Goal: Task Accomplishment & Management: Complete application form

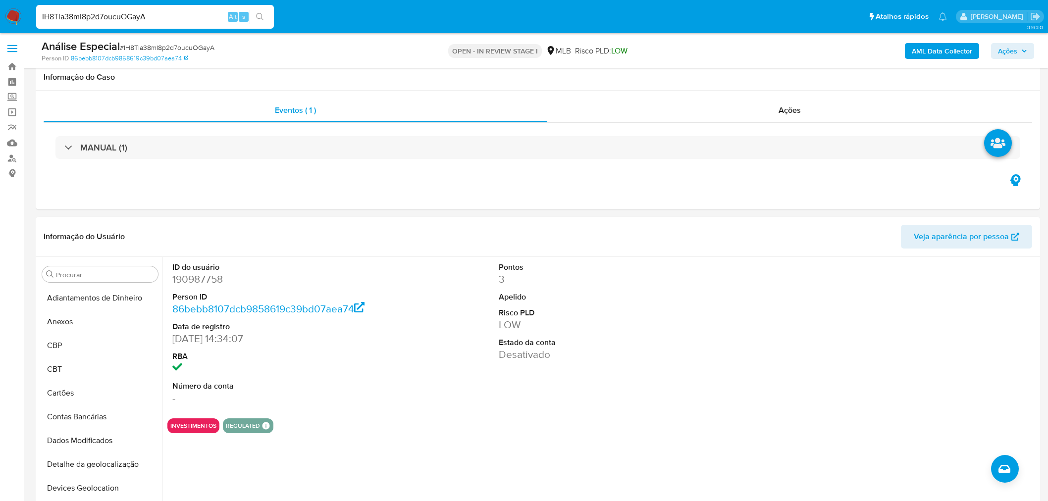
select select "10"
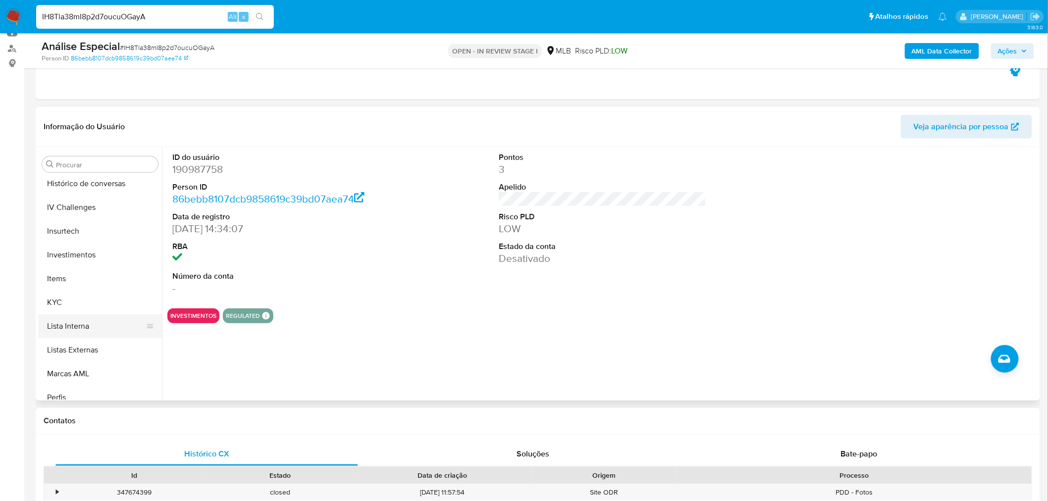
scroll to position [483, 0]
click at [86, 241] on button "KYC" at bounding box center [96, 253] width 116 height 24
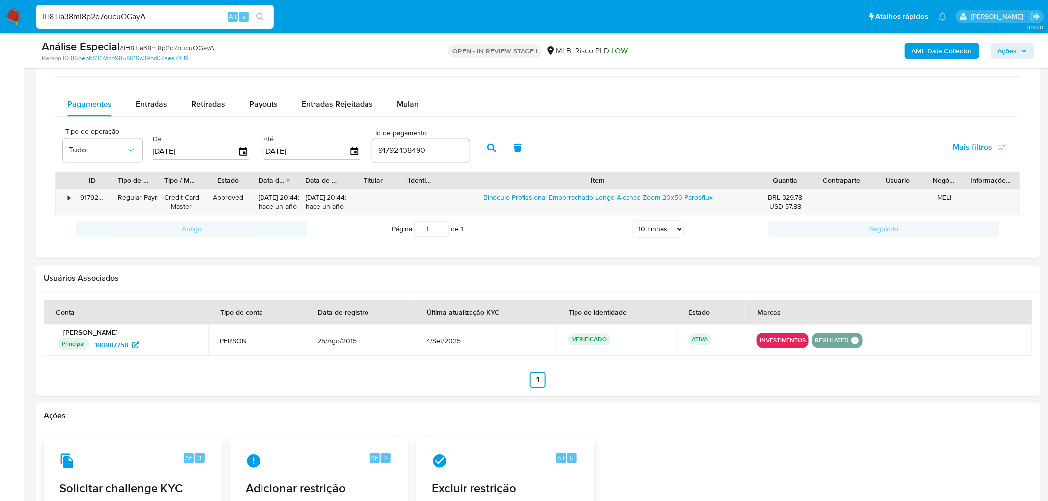
scroll to position [715, 0]
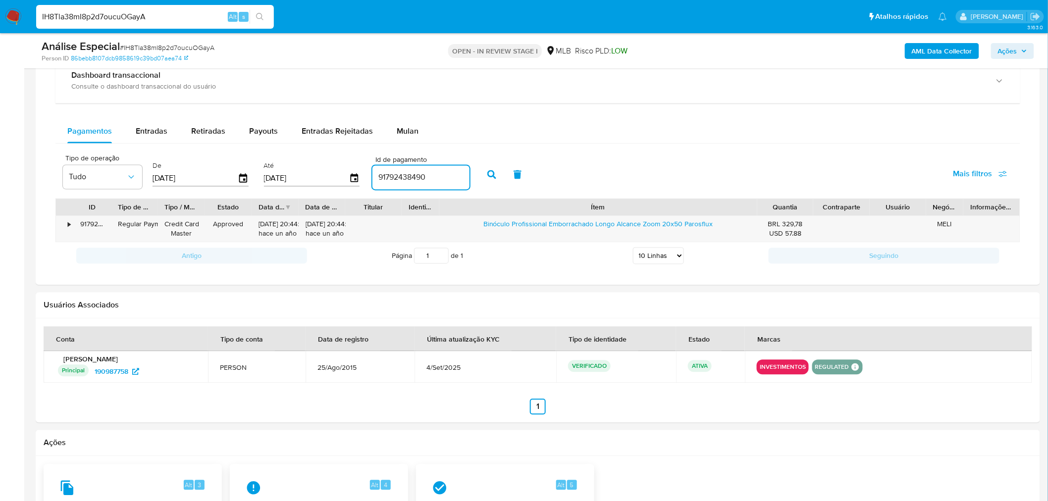
click at [412, 181] on input "91792438490" at bounding box center [421, 177] width 97 height 13
paste input "122907953734"
type input "122907953734"
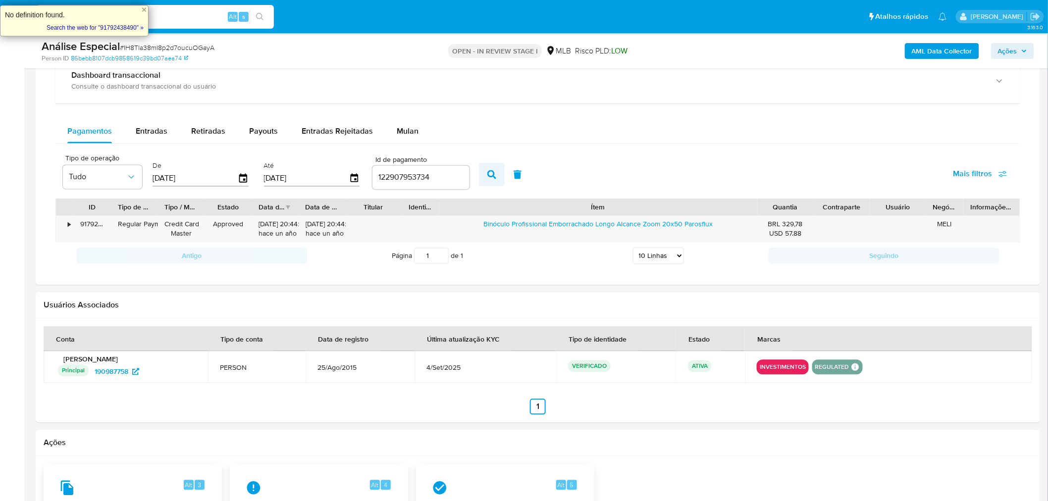
click at [489, 180] on button "button" at bounding box center [492, 175] width 26 height 24
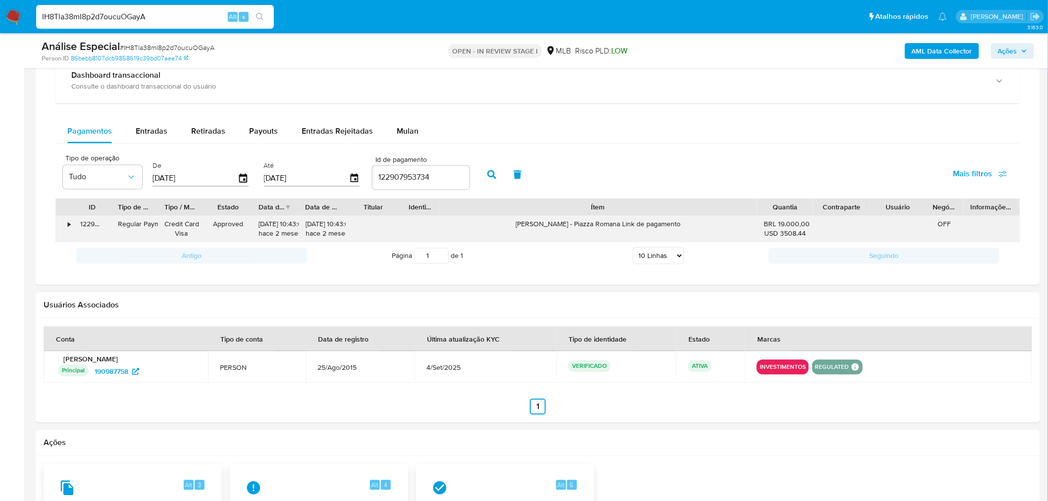
click at [69, 226] on div "•" at bounding box center [69, 224] width 2 height 9
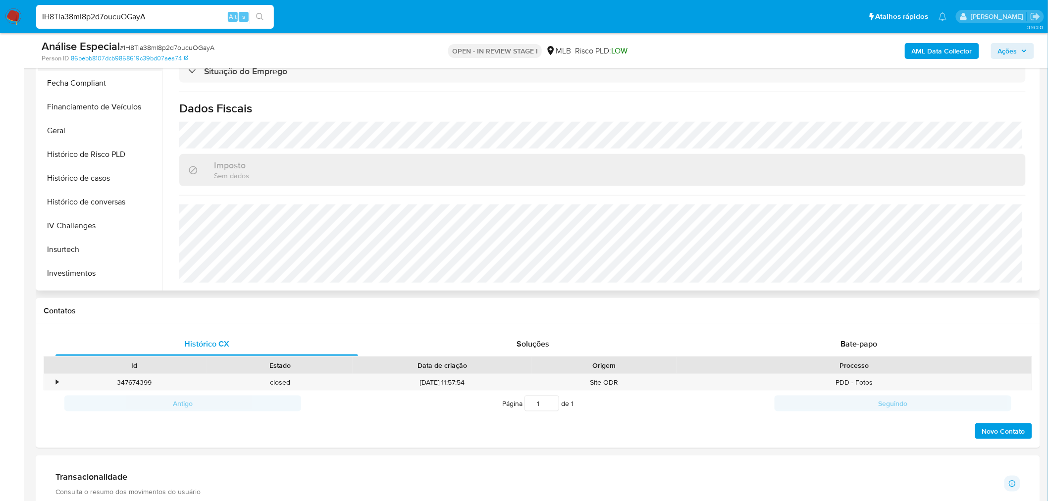
scroll to position [207, 0]
click at [62, 238] on button "Geral" at bounding box center [96, 228] width 116 height 24
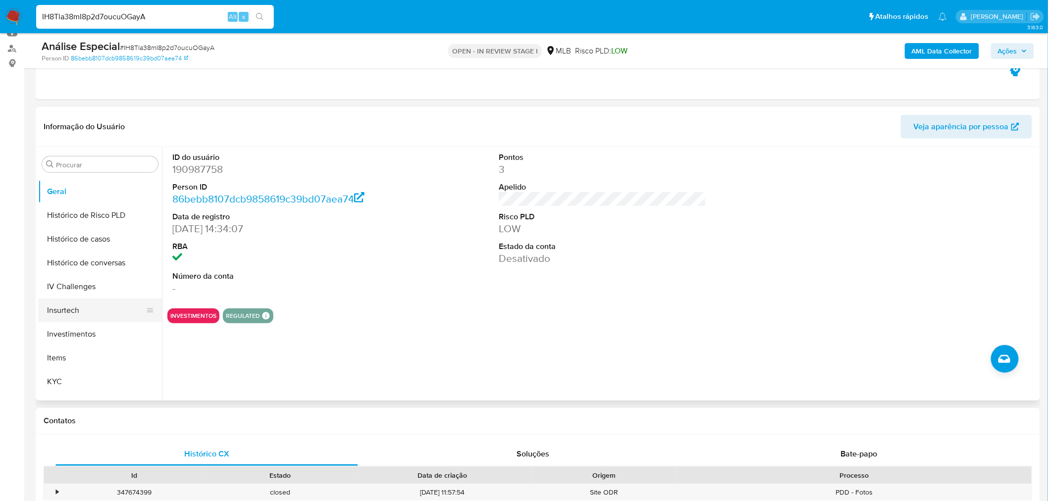
scroll to position [373, 0]
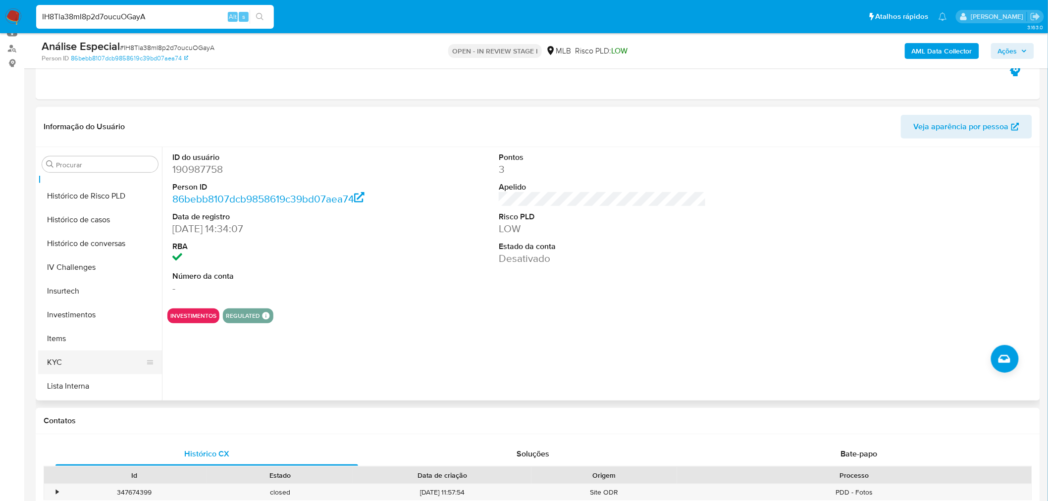
click at [85, 372] on button "KYC" at bounding box center [96, 363] width 116 height 24
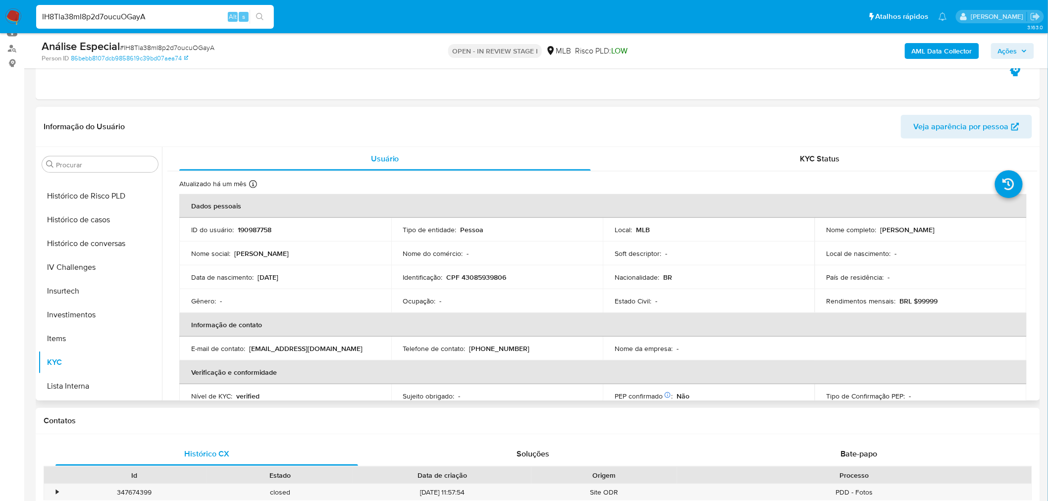
scroll to position [538, 0]
click at [122, 333] on button "Restrições Novo Mundo" at bounding box center [96, 340] width 116 height 24
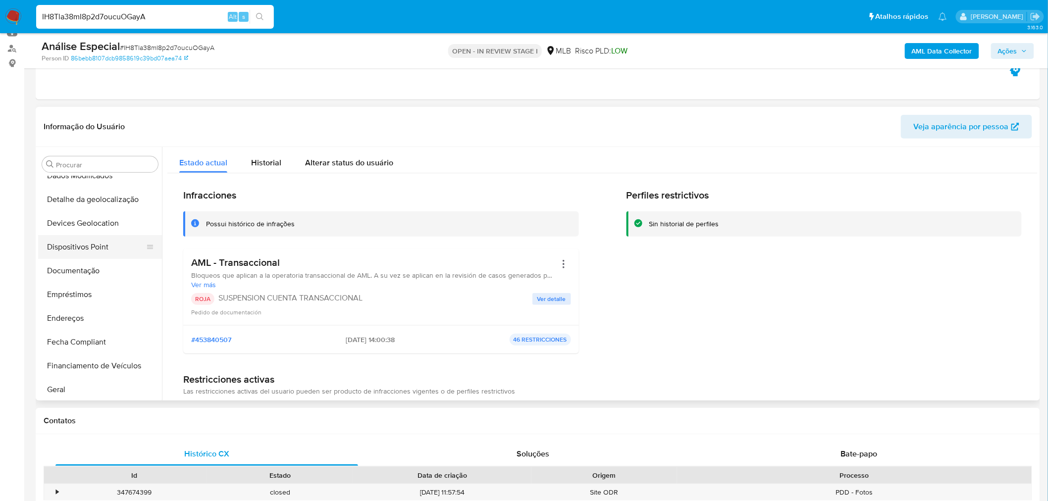
scroll to position [152, 0]
click at [98, 264] on button "Documentação" at bounding box center [96, 274] width 116 height 24
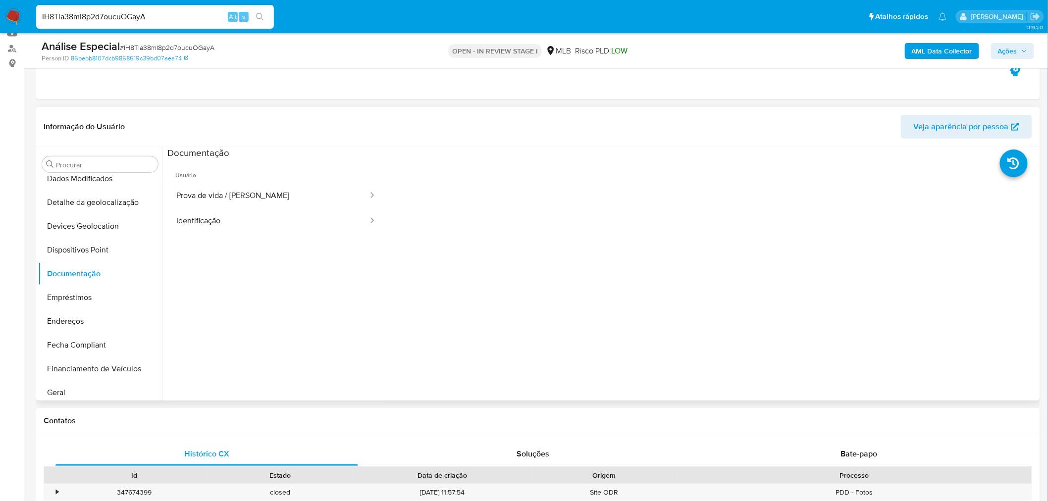
click at [222, 180] on span "Usuário" at bounding box center [275, 172] width 217 height 24
click at [222, 189] on button "Prova de vida / Selfie" at bounding box center [268, 195] width 202 height 25
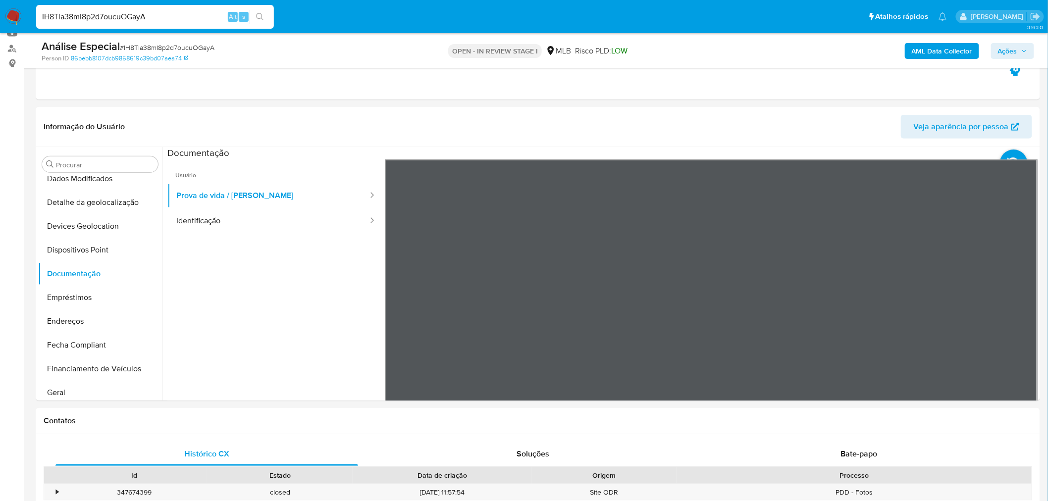
drag, startPoint x: 241, startPoint y: 225, endPoint x: 31, endPoint y: 255, distance: 212.2
click at [242, 225] on button "Identificação" at bounding box center [268, 221] width 202 height 25
click at [62, 243] on button "Dispositivos Point" at bounding box center [100, 250] width 124 height 24
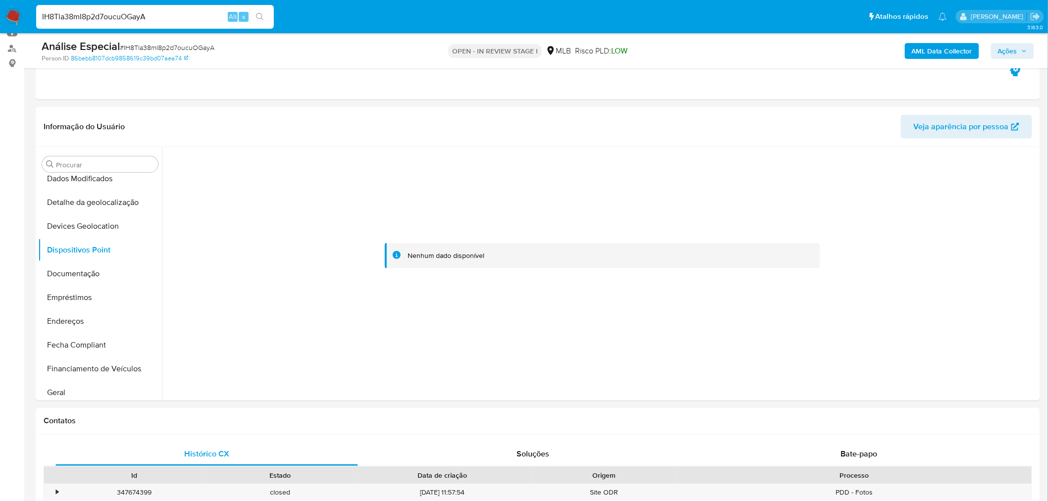
drag, startPoint x: 82, startPoint y: 316, endPoint x: 28, endPoint y: 316, distance: 54.0
click at [82, 316] on button "Endereços" at bounding box center [100, 322] width 124 height 24
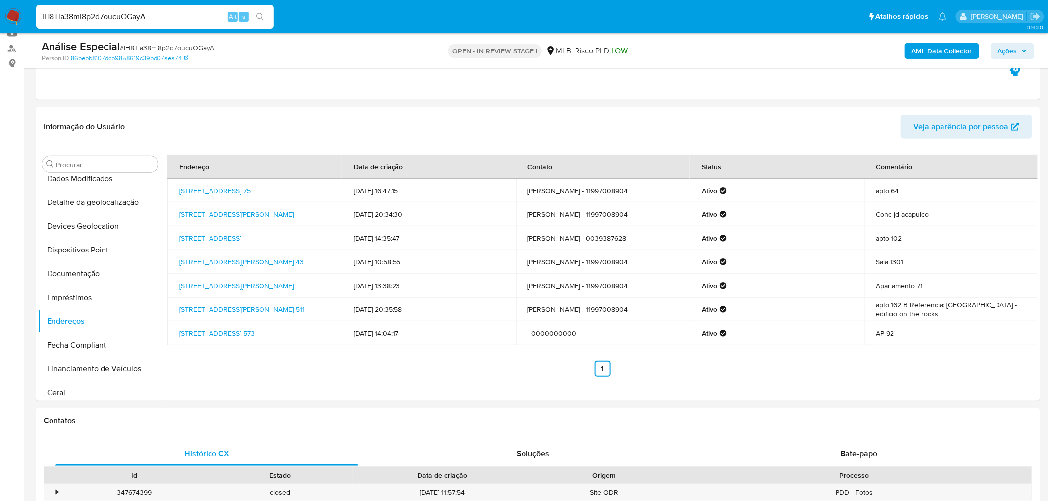
click at [93, 389] on button "Geral" at bounding box center [96, 393] width 116 height 24
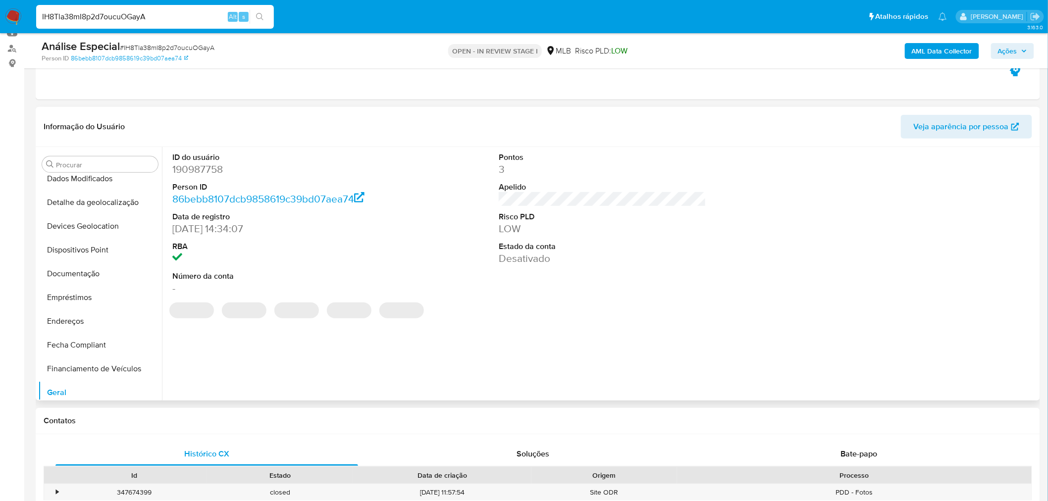
click at [194, 169] on dd "190987758" at bounding box center [276, 170] width 208 height 14
copy dd "190987758"
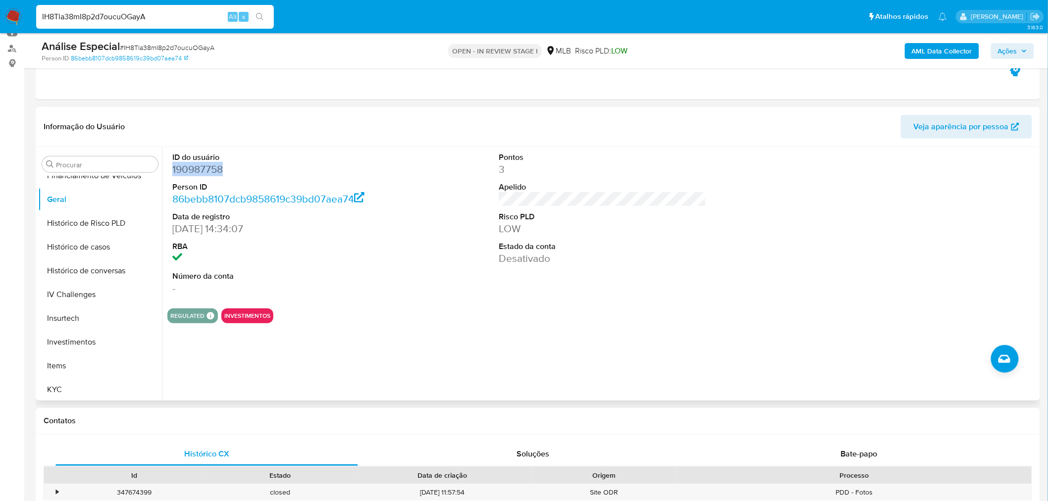
scroll to position [372, 0]
click at [94, 353] on button "KYC" at bounding box center [96, 363] width 116 height 24
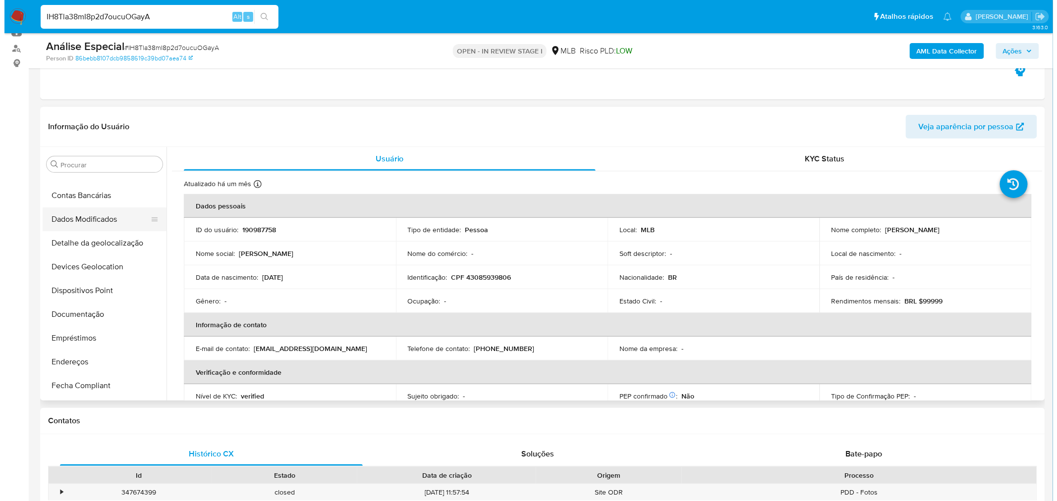
scroll to position [0, 0]
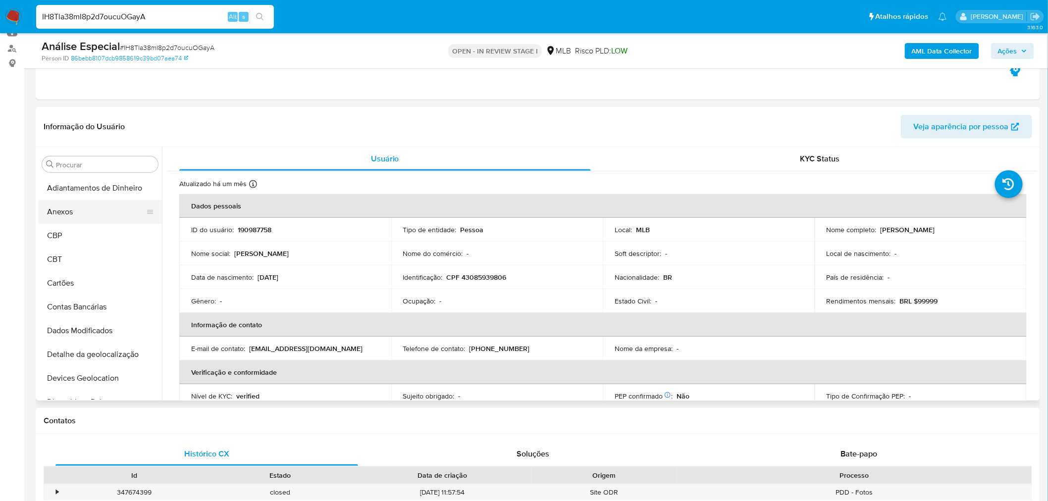
click at [114, 203] on button "Anexos" at bounding box center [96, 212] width 116 height 24
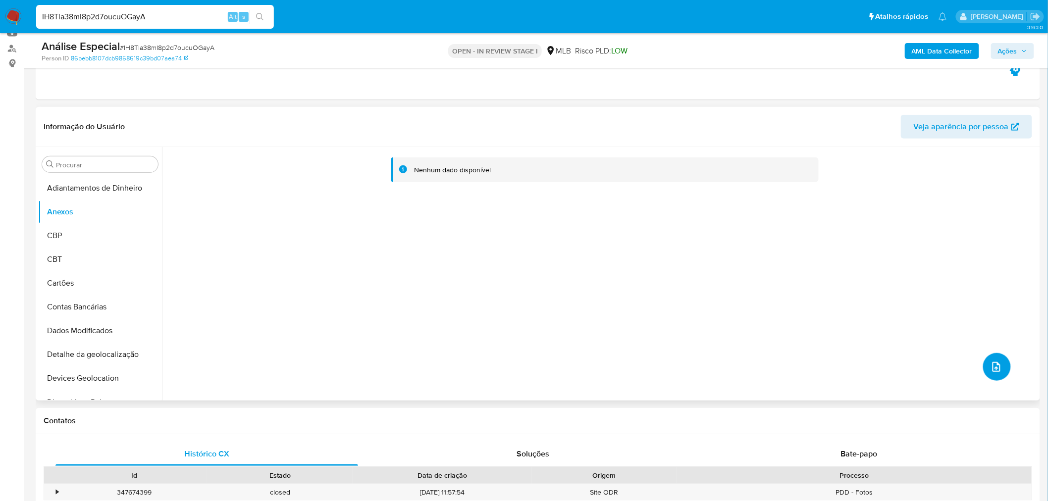
click at [996, 372] on icon "upload-file" at bounding box center [997, 367] width 12 height 12
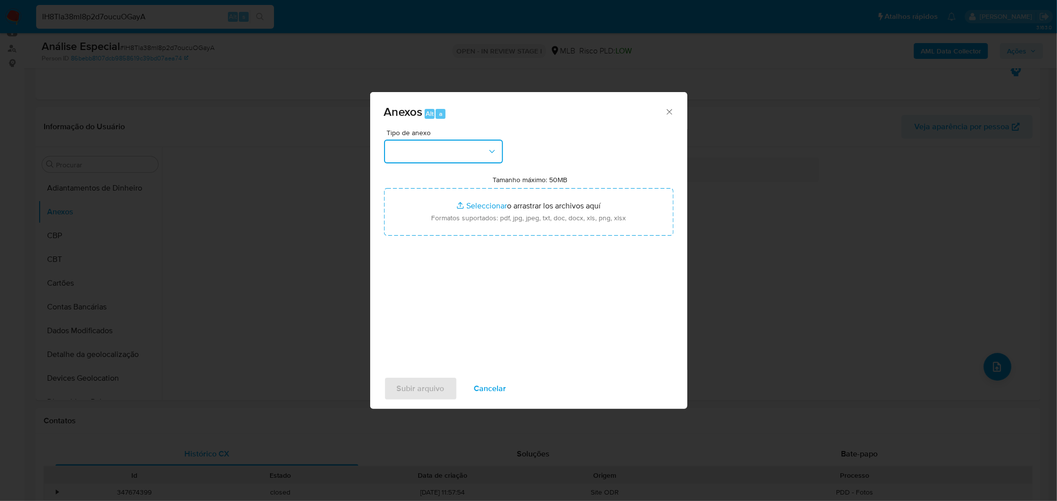
click at [404, 157] on button "button" at bounding box center [443, 152] width 119 height 24
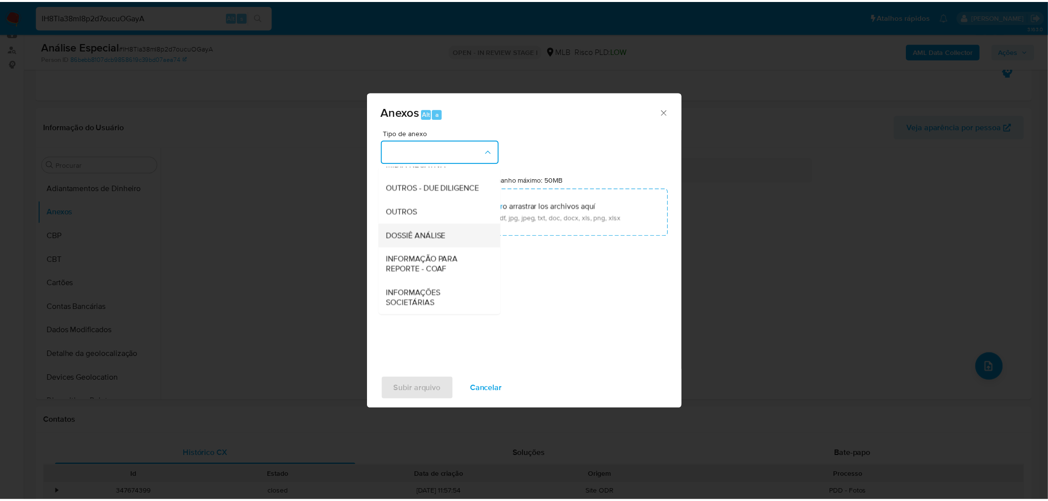
scroll to position [152, 0]
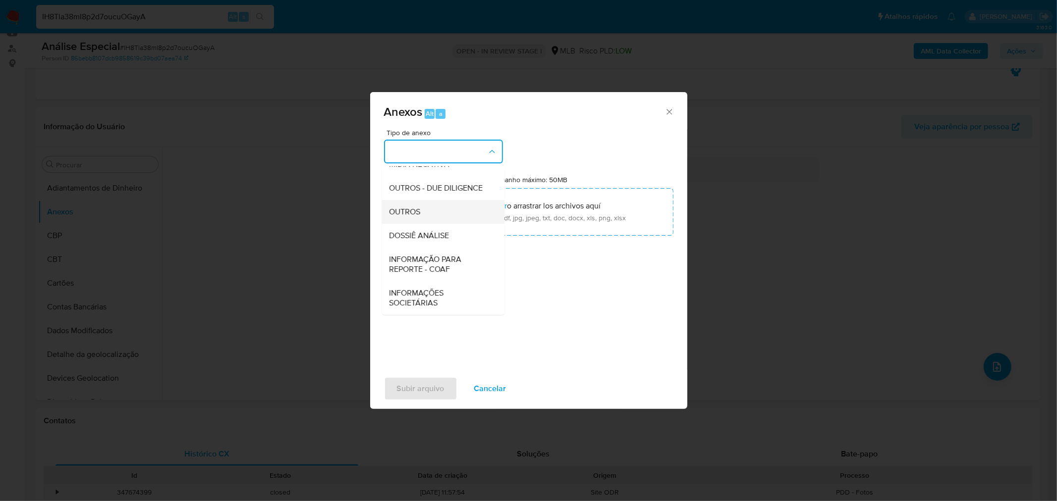
click at [419, 221] on ul "CAPTURA BUREAU CAPTURA DOWJONES CAPTURA GOOGLE CAPTURA WEB INFORMAÇÃO SCREENING…" at bounding box center [442, 173] width 123 height 281
click at [419, 214] on span "OUTROS" at bounding box center [404, 212] width 31 height 10
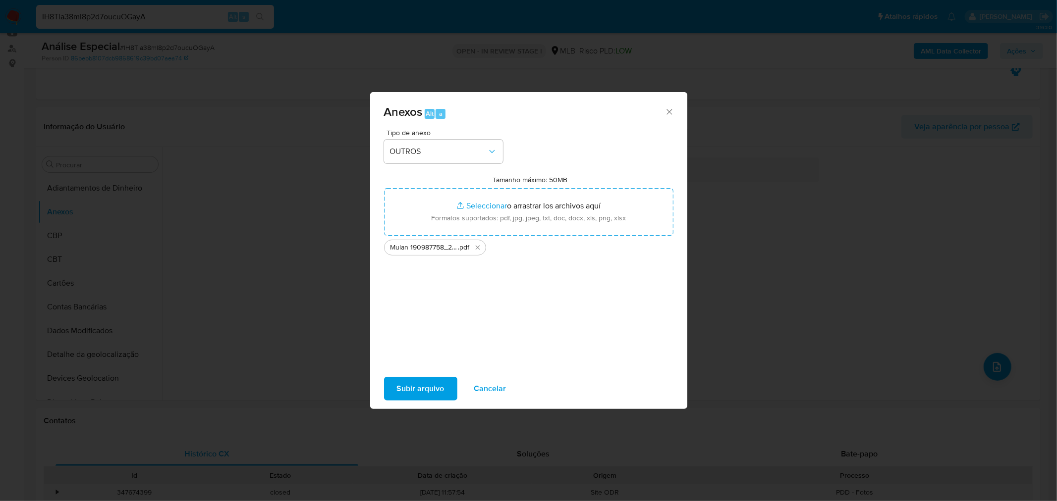
click at [403, 394] on span "Subir arquivo" at bounding box center [421, 389] width 48 height 22
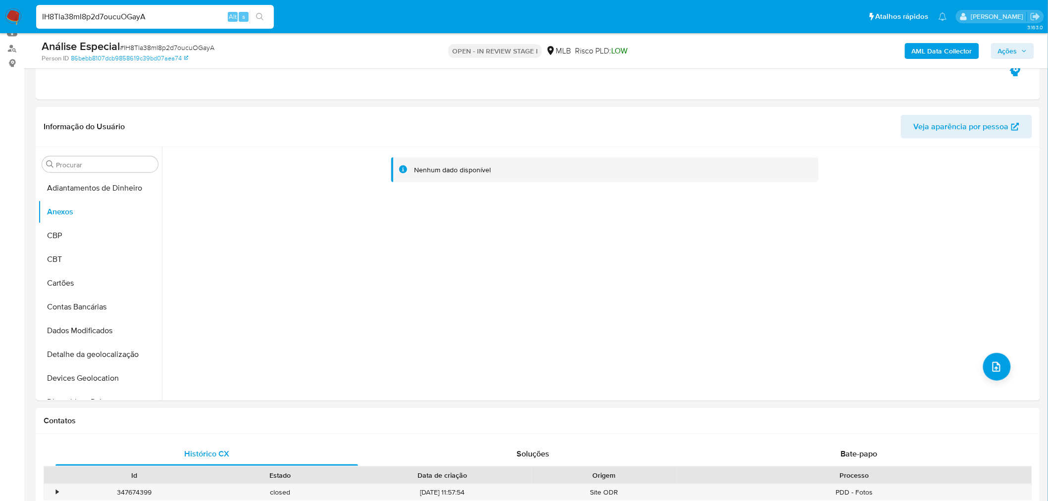
click at [923, 41] on div "AML Data Collector Ações" at bounding box center [870, 50] width 328 height 23
click at [914, 50] on b "AML Data Collector" at bounding box center [942, 51] width 60 height 16
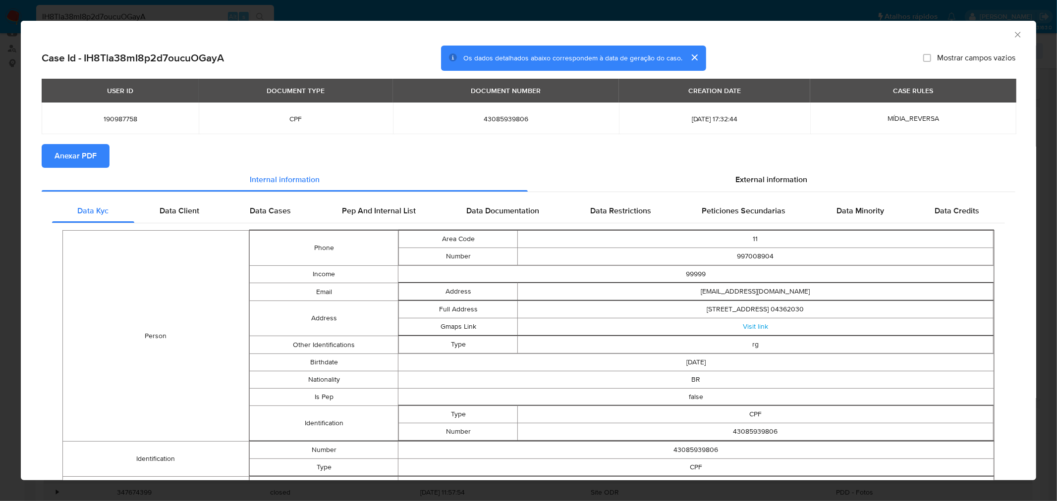
click at [83, 154] on span "Anexar PDF" at bounding box center [75, 156] width 42 height 22
click at [105, 26] on div "AML Data Collector" at bounding box center [528, 33] width 1015 height 25
click at [118, 17] on div "AML Data Collector Case Id - IH8Tla38mI8p2d7oucuOGayA Os dados detalhados abaix…" at bounding box center [528, 250] width 1057 height 501
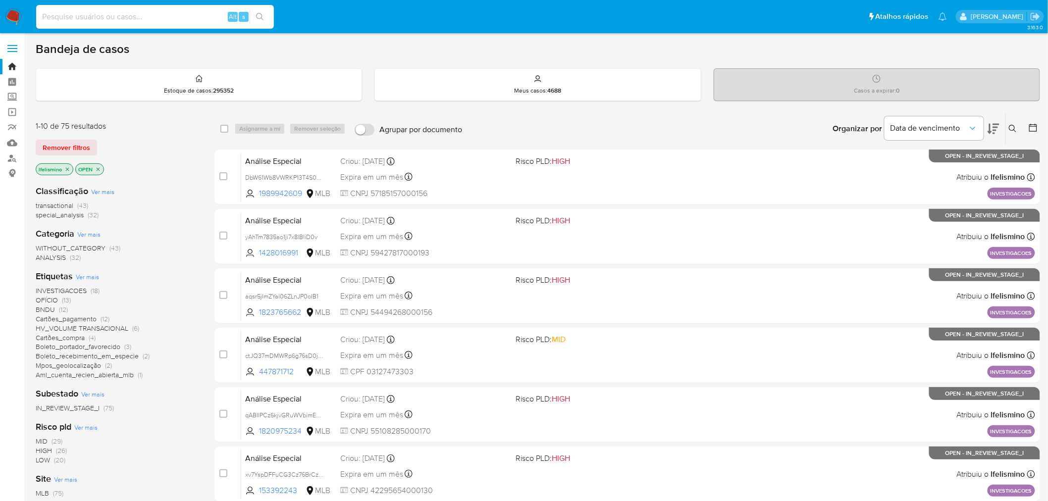
paste input "817228915"
type input "817228915"
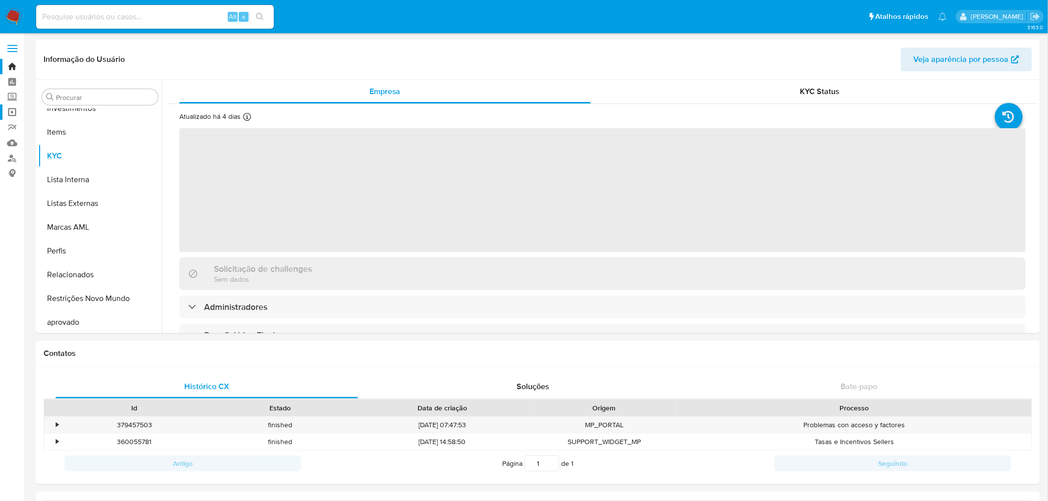
scroll to position [537, 0]
select select "10"
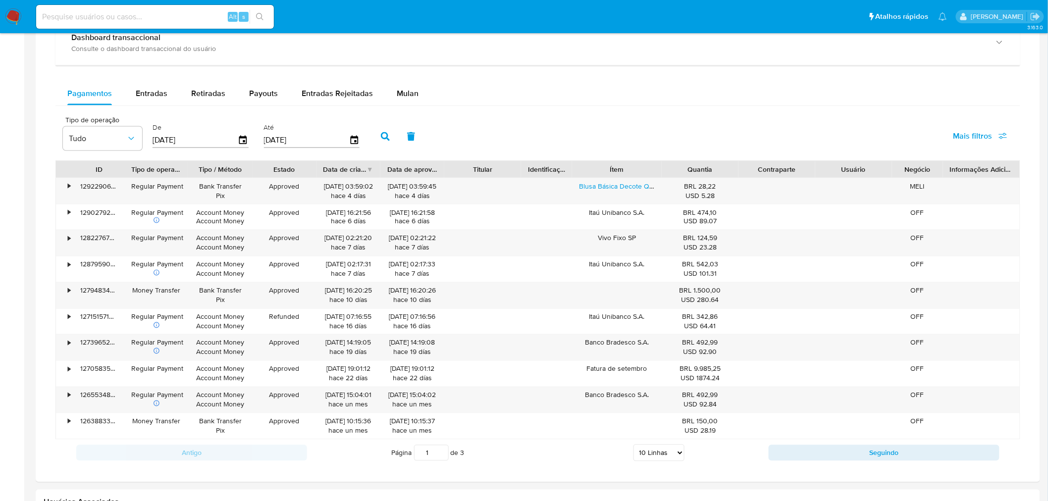
scroll to position [550, 0]
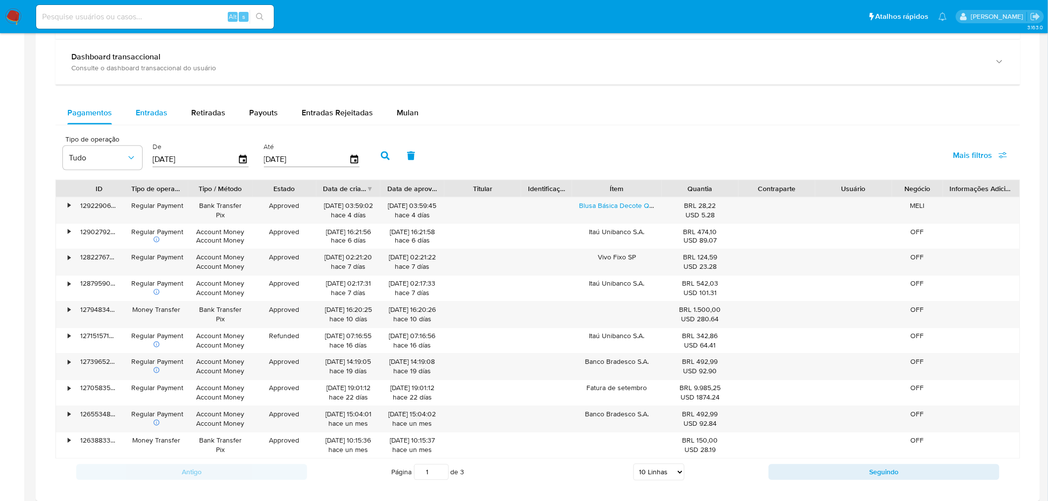
click at [145, 111] on span "Entradas" at bounding box center [152, 112] width 32 height 11
select select "10"
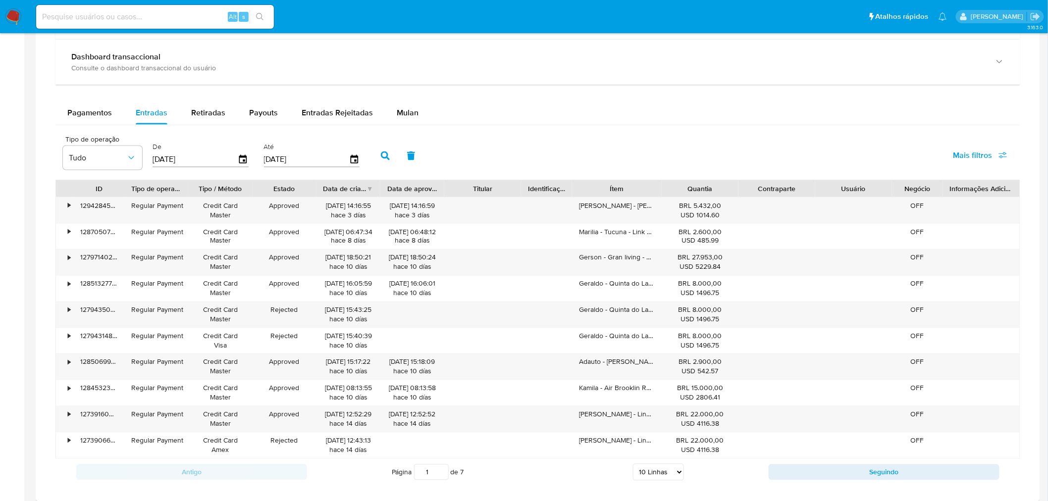
click at [838, 212] on div "ID Tipo de operação Tipo / Método Estado Data de criação Data de aprovação Titu…" at bounding box center [537, 319] width 965 height 279
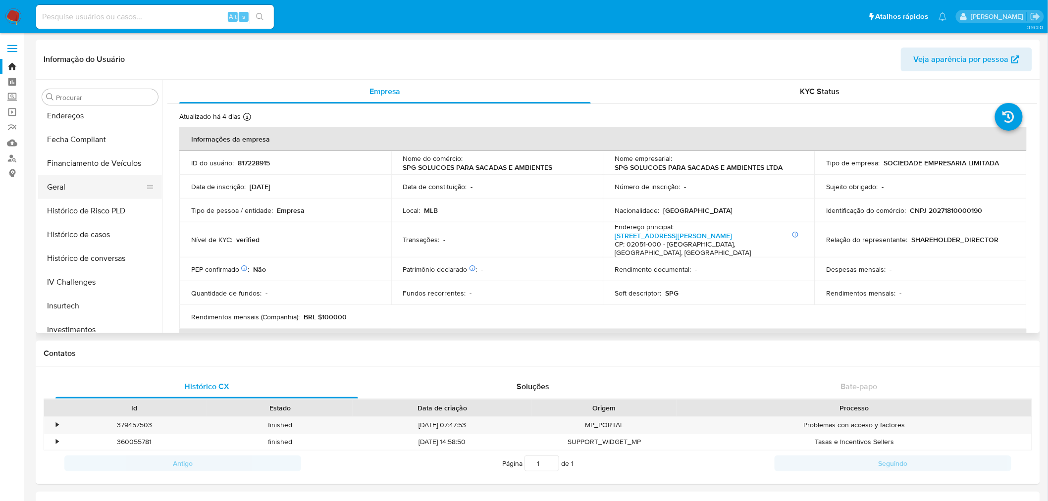
scroll to position [262, 0]
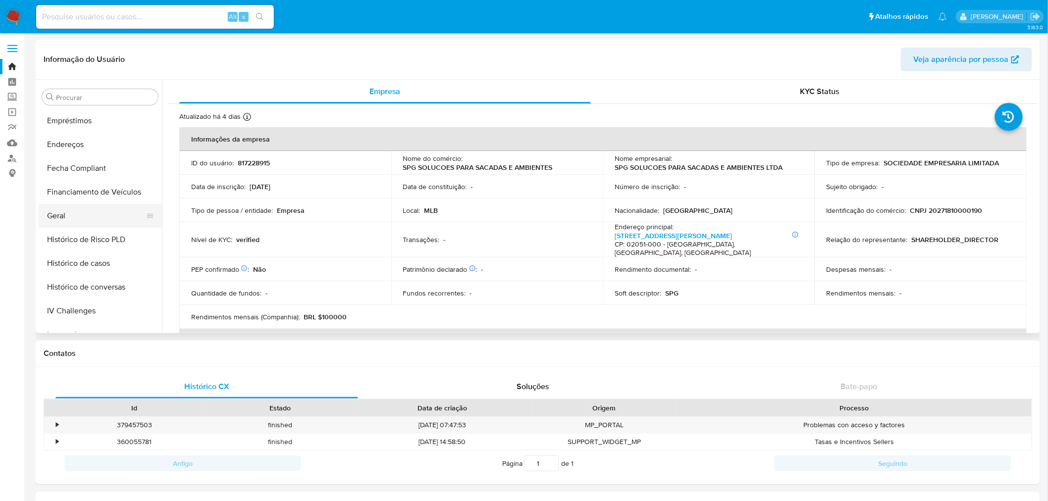
click at [88, 205] on ul "Adiantamentos de Dinheiro Anexos CBP CBT Cartões Contas Bancárias Dados Modific…" at bounding box center [100, 220] width 124 height 223
click at [82, 218] on button "Geral" at bounding box center [96, 216] width 116 height 24
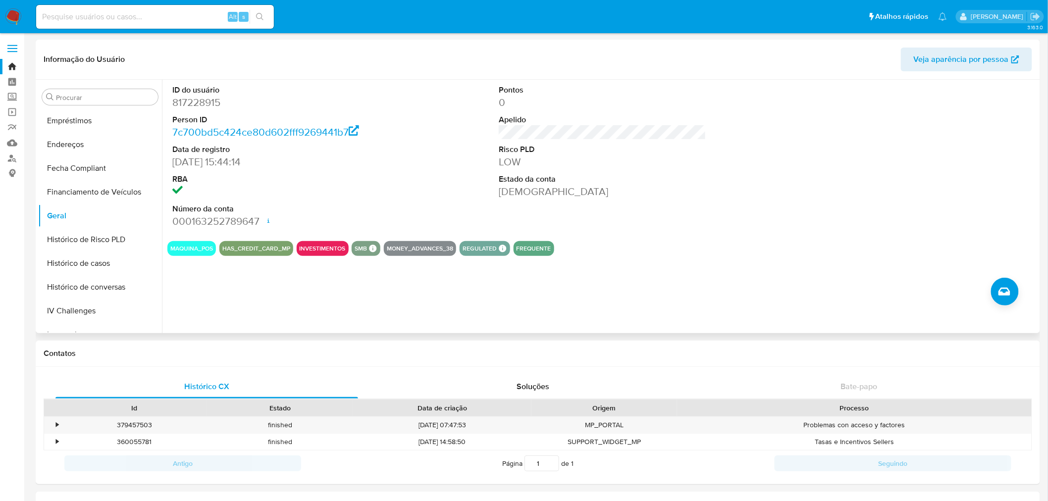
click at [216, 98] on dd "817228915" at bounding box center [276, 103] width 208 height 14
copy dd "817228915"
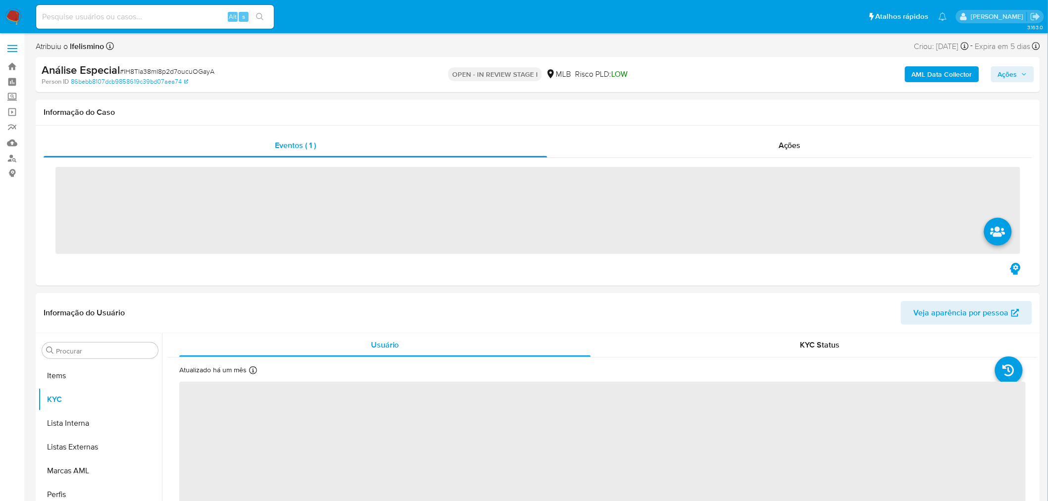
scroll to position [537, 0]
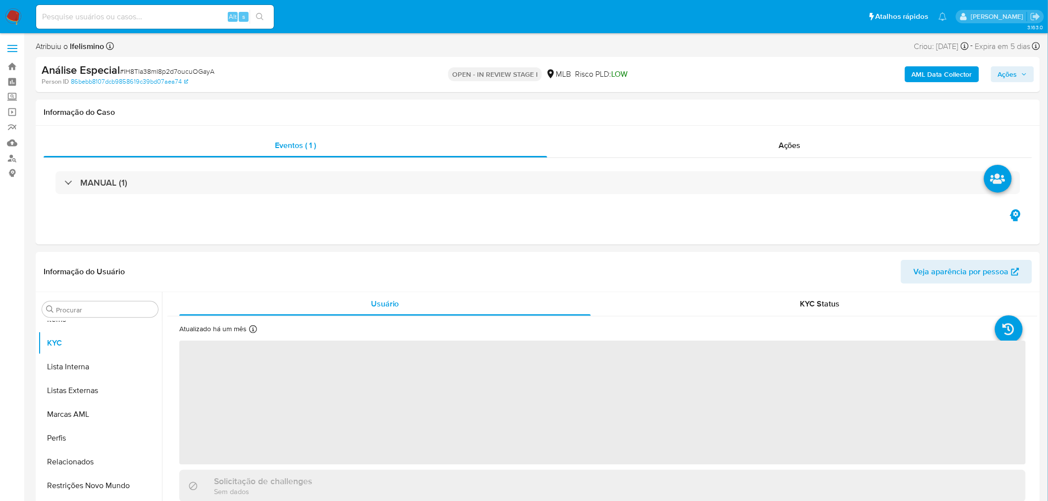
click at [194, 71] on span "# IH8Tla38mI8p2d7oucuOGayA" at bounding box center [167, 71] width 95 height 10
select select "10"
copy span "IH8Tla38mI8p2d7oucuOGayA"
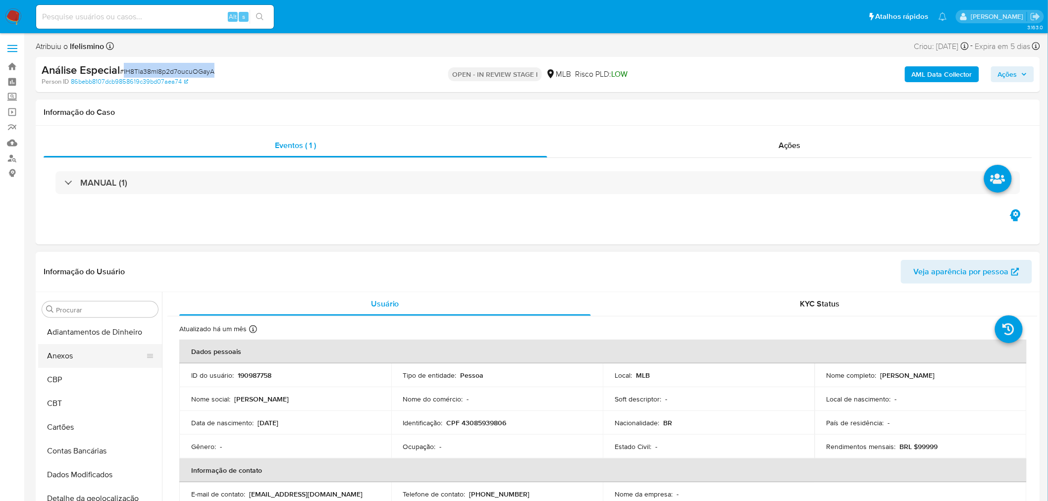
scroll to position [0, 0]
click at [88, 349] on button "Anexos" at bounding box center [96, 357] width 116 height 24
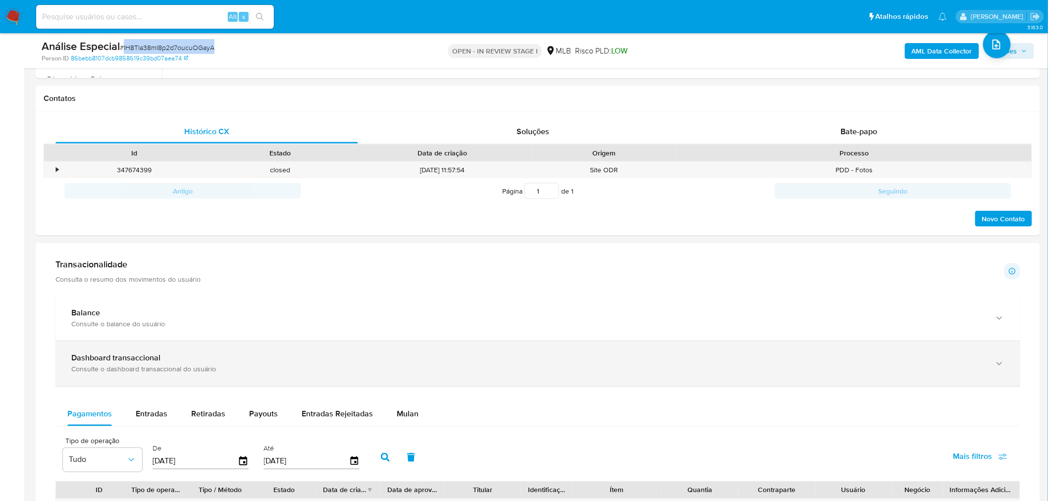
scroll to position [550, 0]
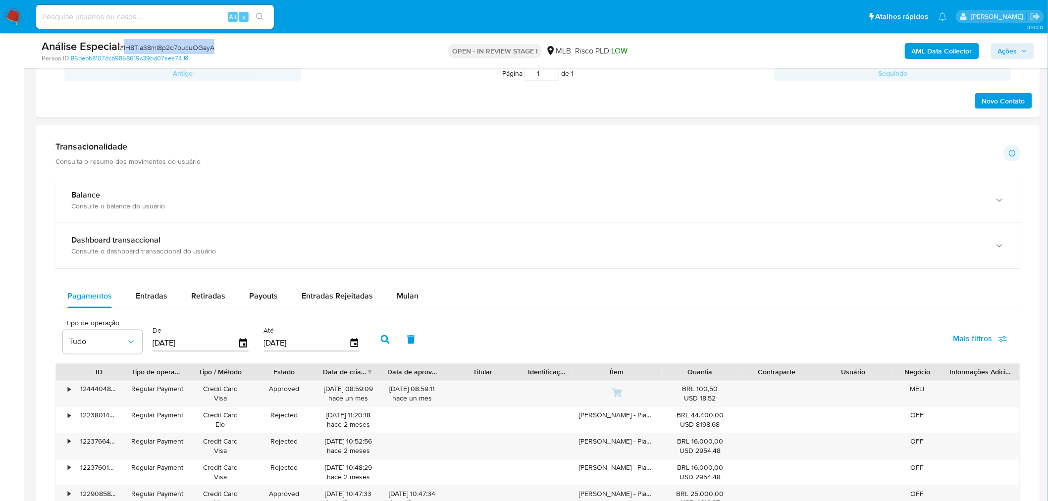
click at [1009, 337] on button "Mais filtros" at bounding box center [981, 339] width 80 height 24
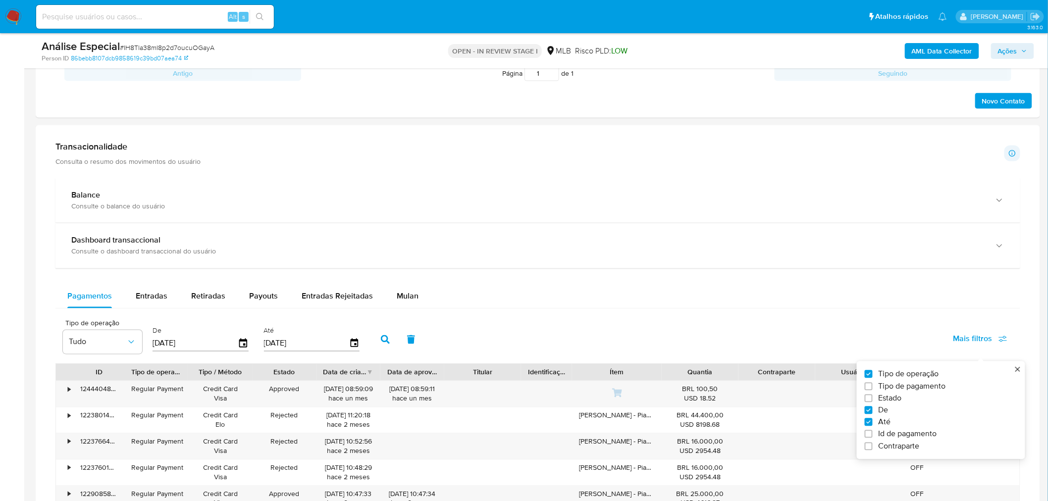
click at [909, 435] on span "Id de pagamento" at bounding box center [908, 435] width 58 height 10
click at [873, 435] on input "Id de pagamento" at bounding box center [869, 435] width 8 height 8
checkbox input "true"
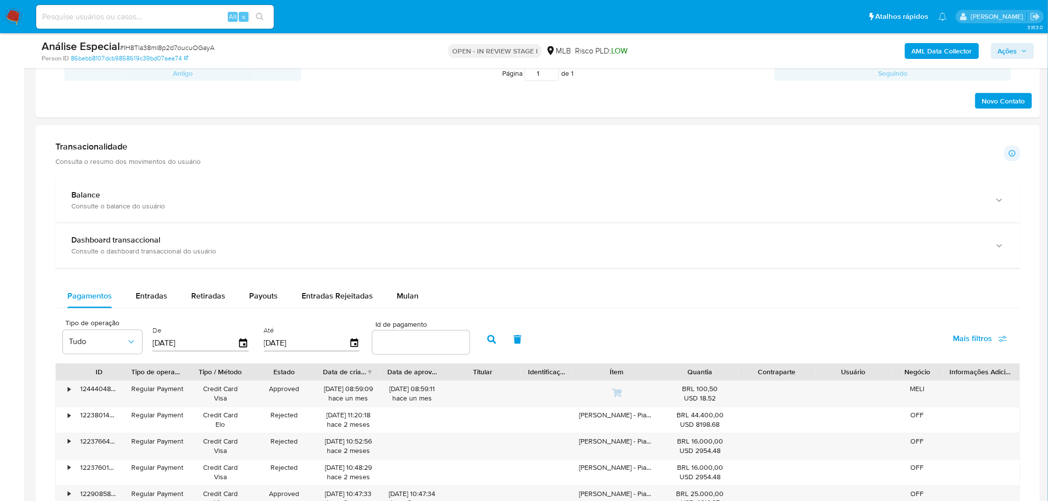
drag, startPoint x: 416, startPoint y: 345, endPoint x: 383, endPoint y: 340, distance: 33.6
click at [383, 340] on input "number" at bounding box center [421, 342] width 97 height 13
paste input "122907953734"
type input "122907953734"
click at [488, 336] on icon "button" at bounding box center [492, 339] width 9 height 9
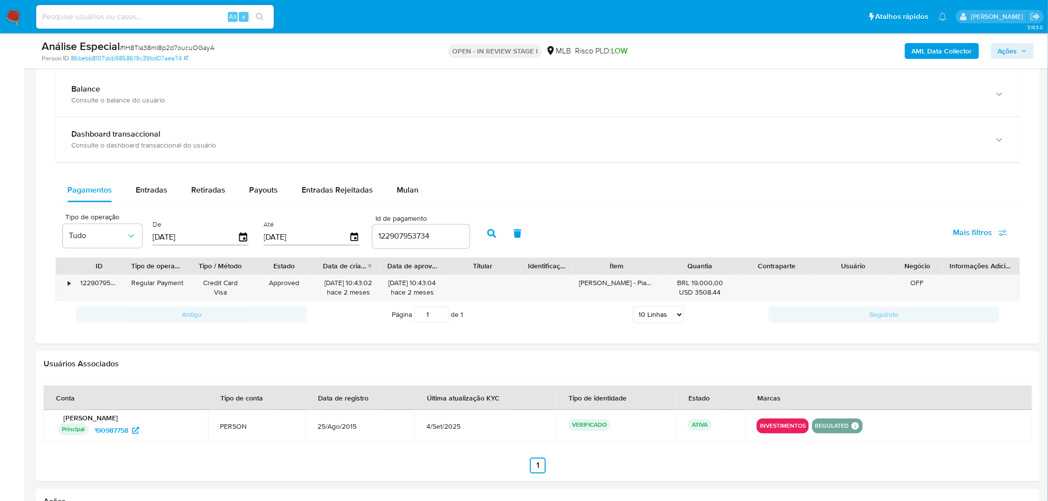
scroll to position [660, 0]
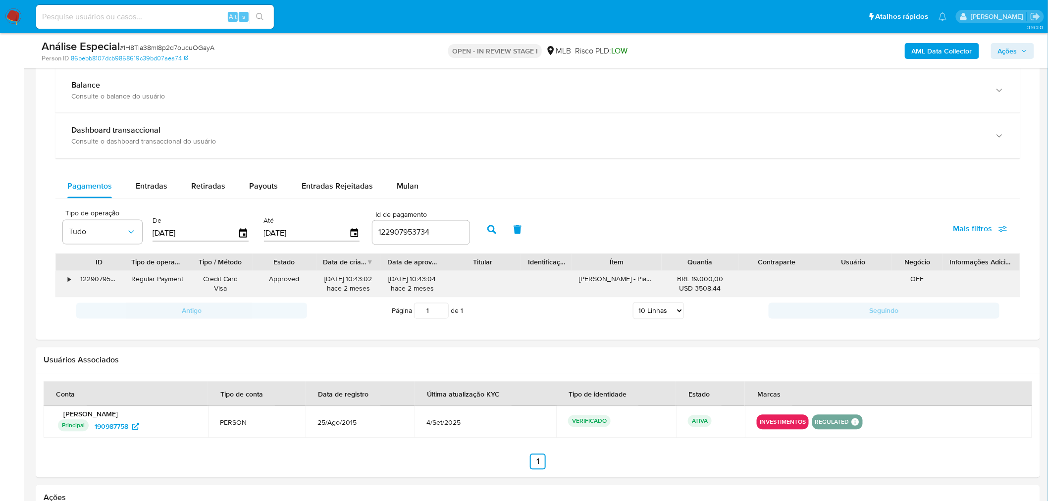
click at [71, 285] on div "•" at bounding box center [64, 285] width 17 height 26
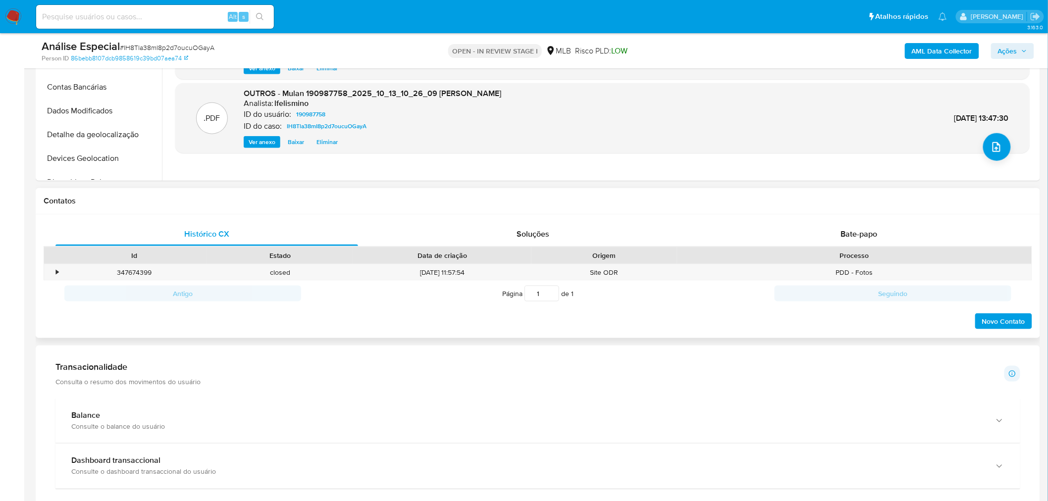
scroll to position [0, 0]
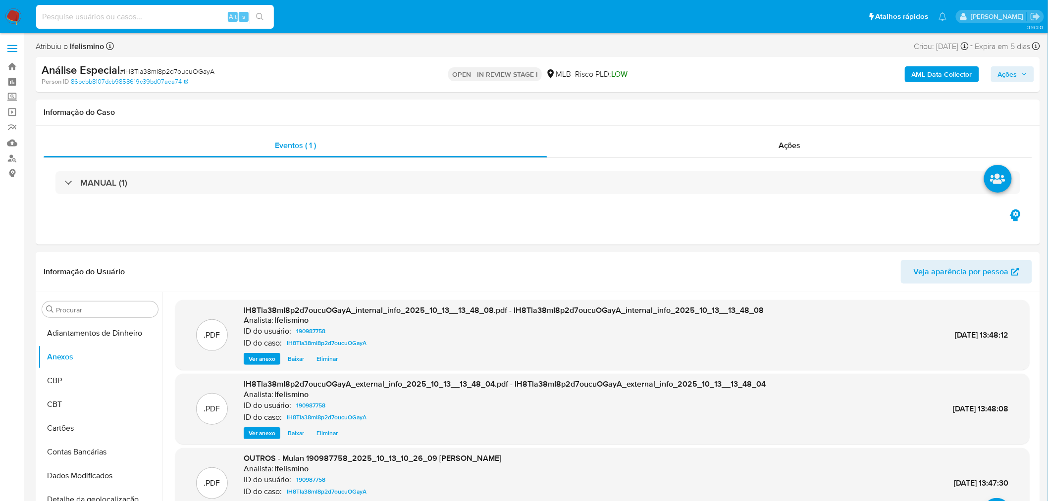
paste input "xqUslLGcngBBRMcX1GOpobq3"
type input "xqUslLGcngBBRMcX1GOpobq3"
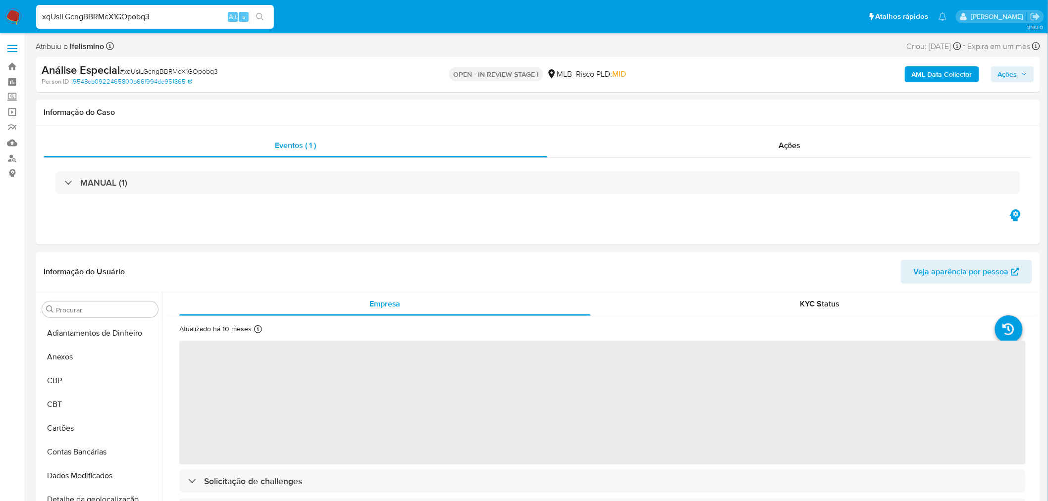
select select "10"
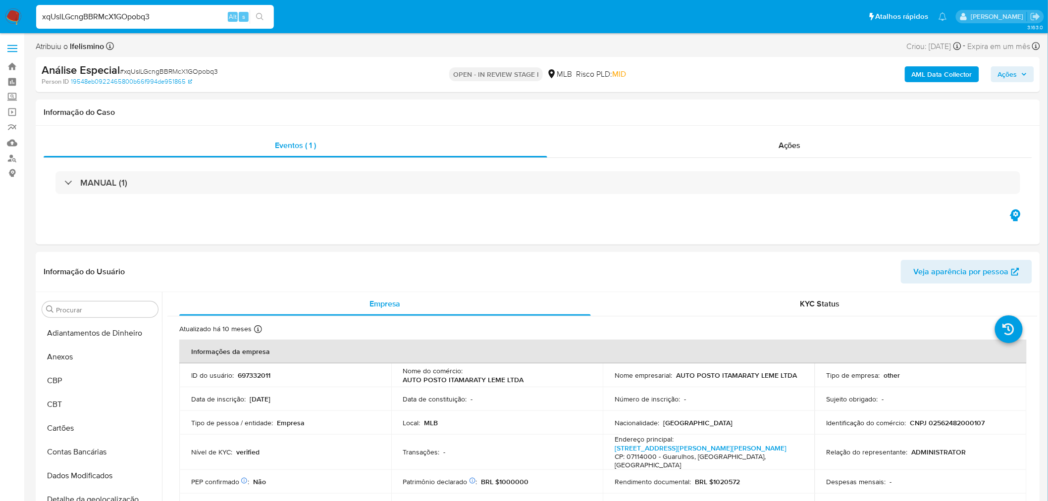
scroll to position [537, 0]
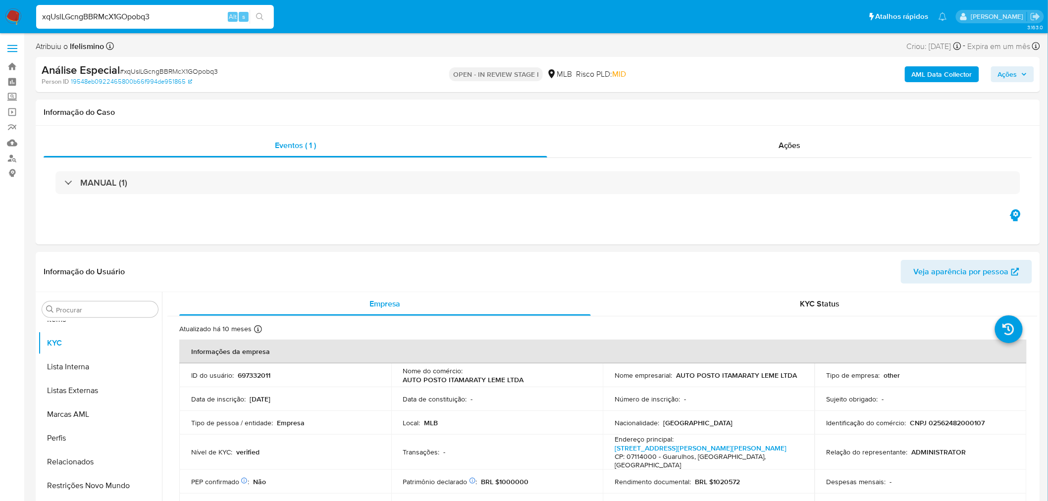
click at [146, 17] on input "xqUslLGcngBBRMcX1GOpobq3" at bounding box center [155, 16] width 238 height 13
paste input "Gb8T66W3BuYhkuYPNbniYMeI"
type input "Gb8T66W3BuYhkuYPNbniYMeI"
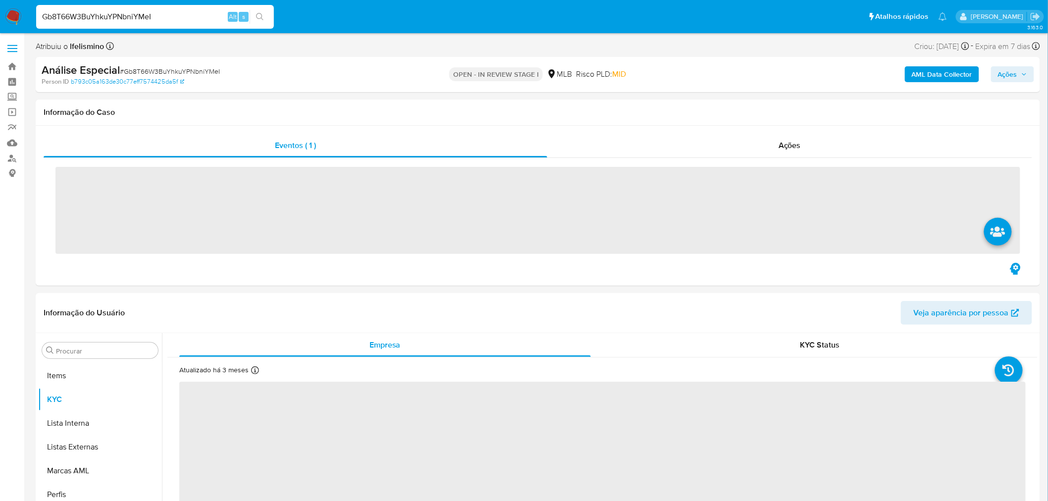
scroll to position [537, 0]
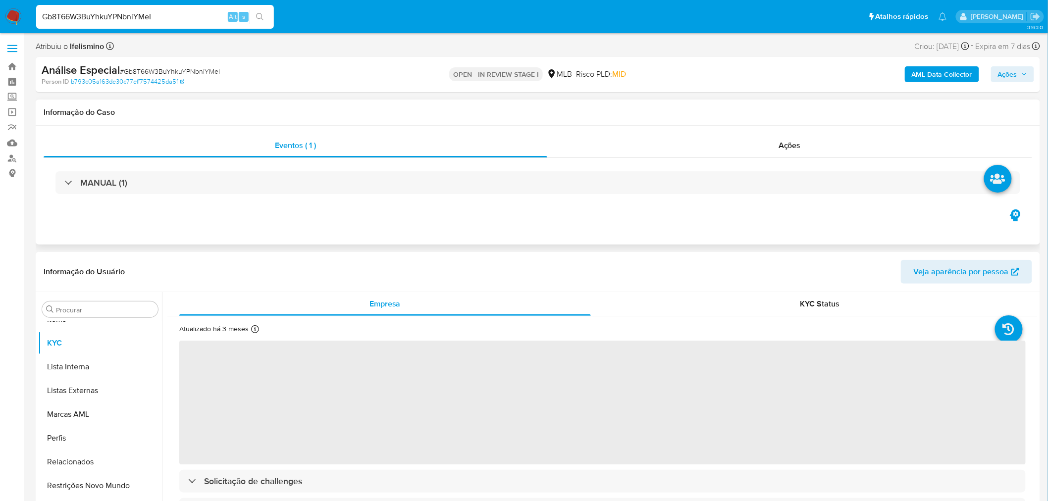
select select "10"
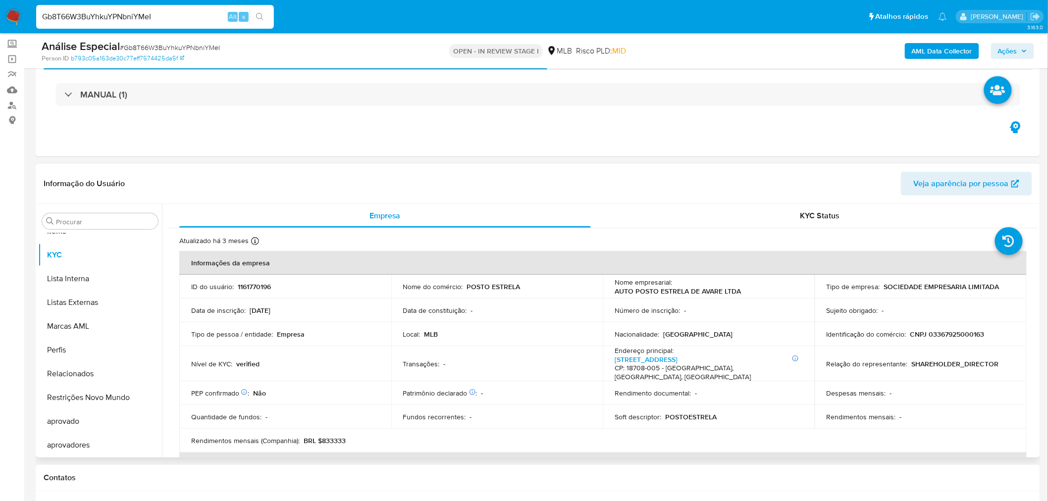
scroll to position [55, 0]
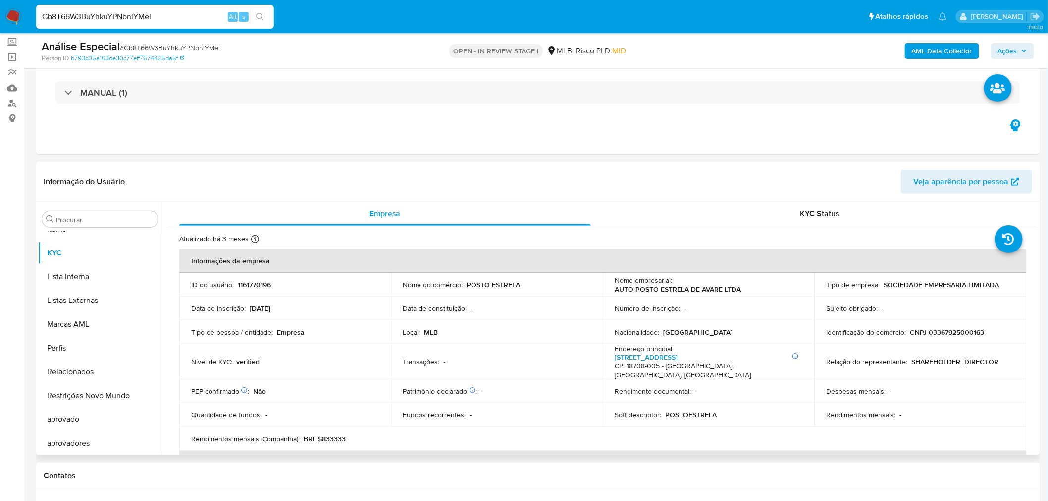
click at [949, 330] on p "CNPJ 03367925000163" at bounding box center [948, 332] width 74 height 9
copy p "03367925000163"
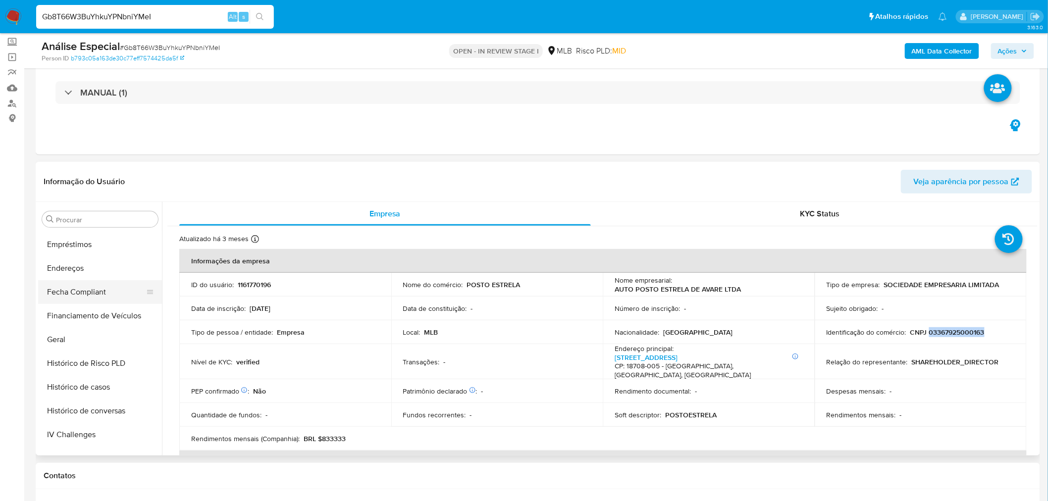
scroll to position [207, 0]
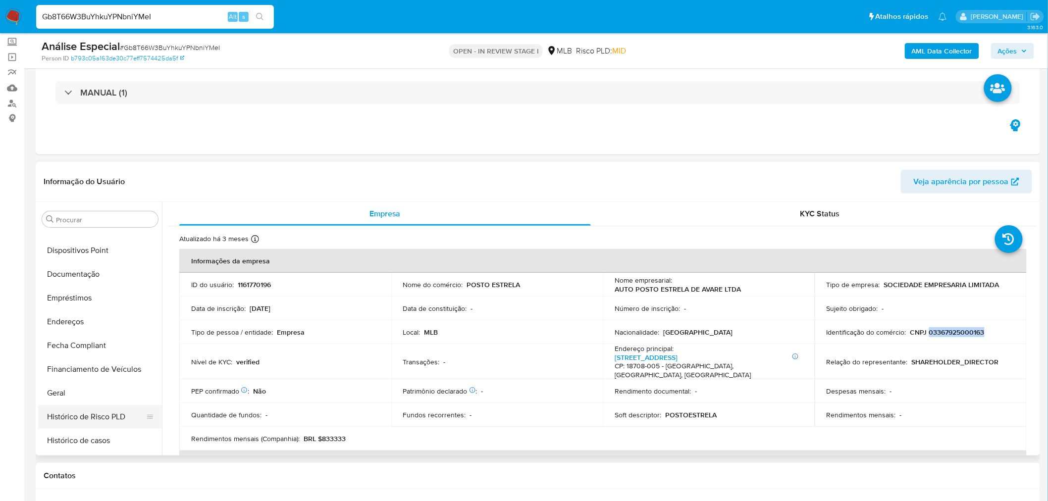
click at [89, 409] on button "Histórico de Risco PLD" at bounding box center [96, 417] width 116 height 24
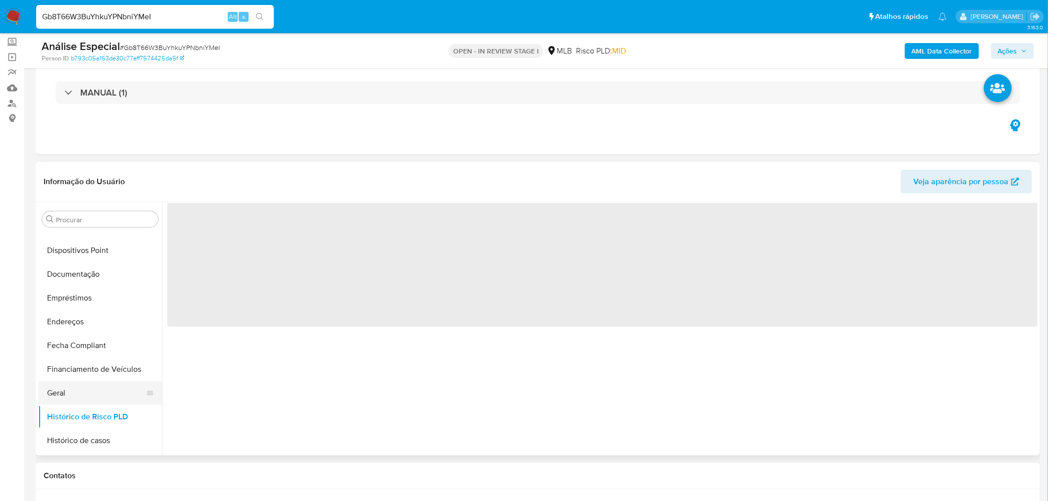
click at [96, 390] on button "Geral" at bounding box center [96, 393] width 116 height 24
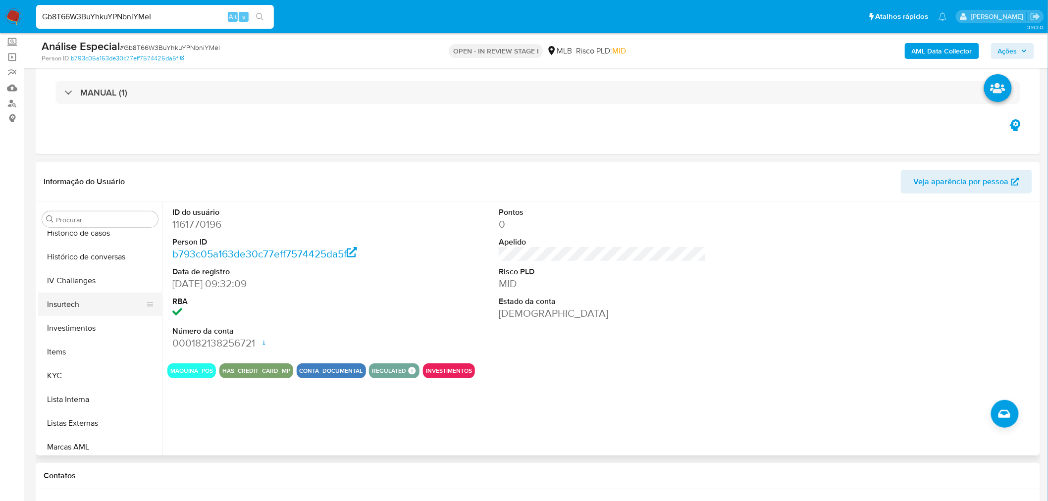
scroll to position [427, 0]
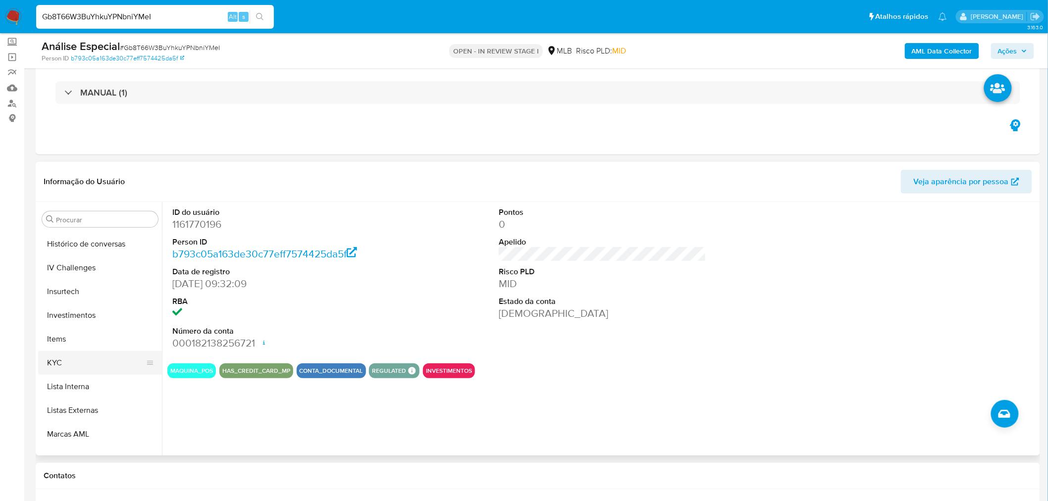
click at [97, 377] on button "Lista Interna" at bounding box center [100, 387] width 124 height 24
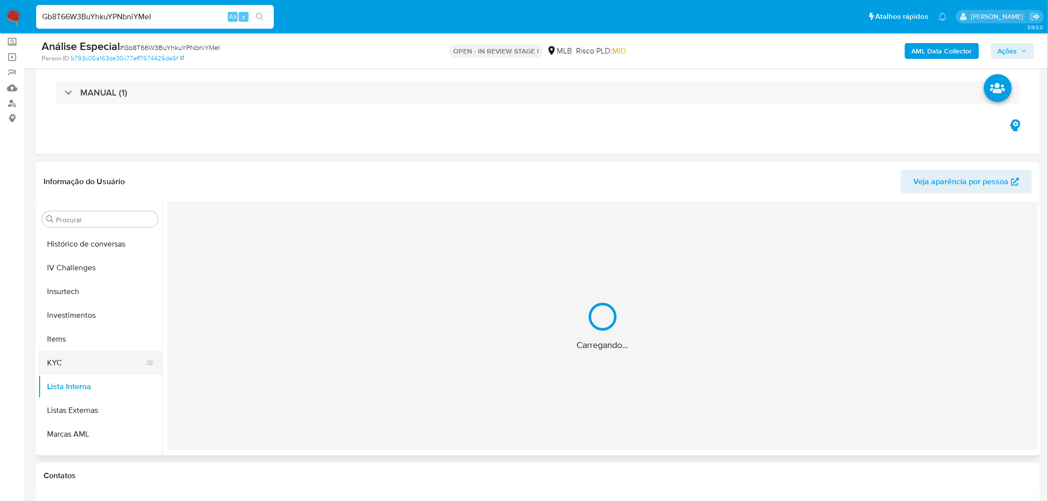
click at [86, 365] on button "KYC" at bounding box center [96, 363] width 116 height 24
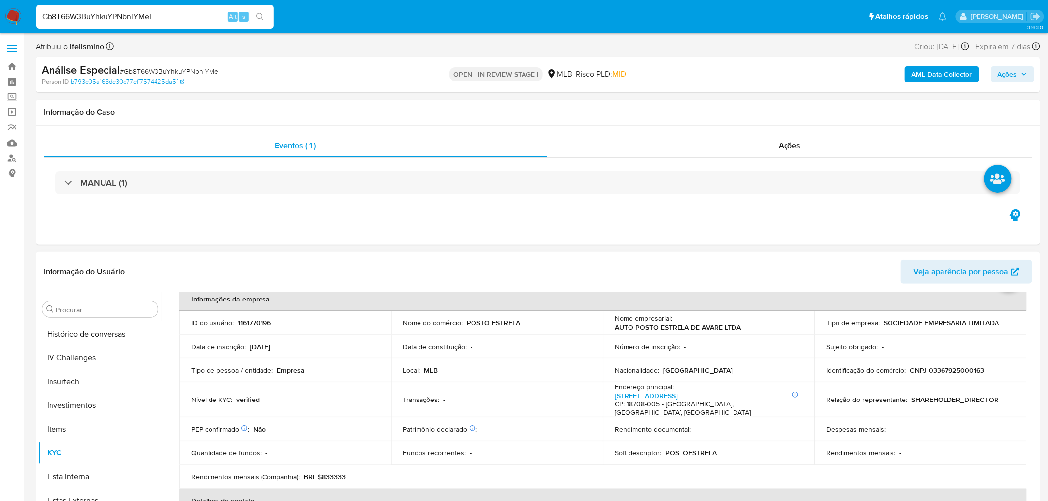
scroll to position [0, 0]
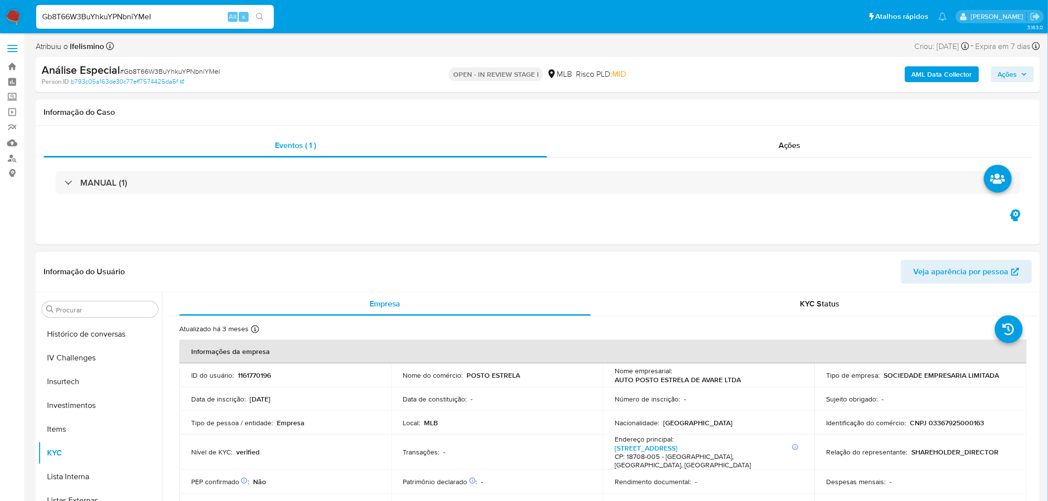
click at [694, 377] on p "AUTO POSTO ESTRELA DE AVARE LTDA" at bounding box center [678, 380] width 126 height 9
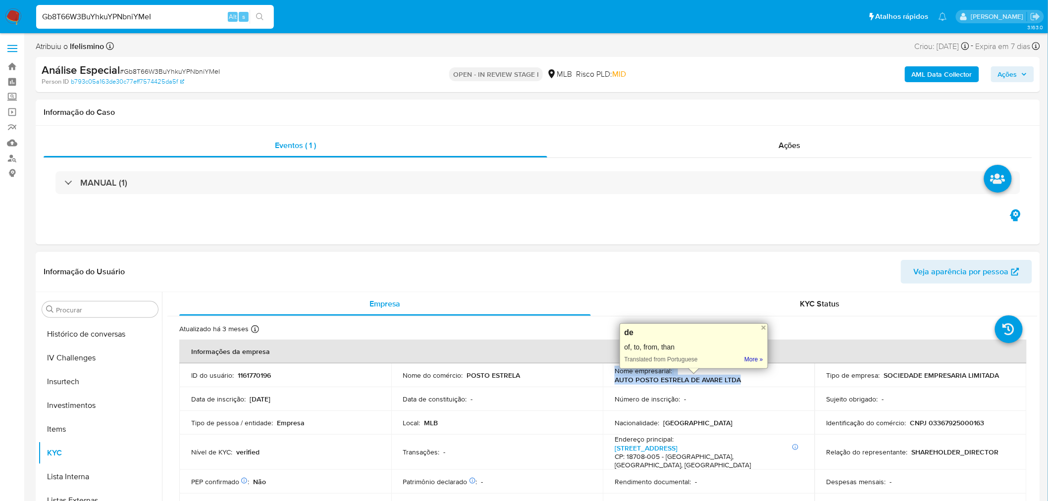
click at [694, 377] on p "AUTO POSTO ESTRELA DE AVARE LTDA" at bounding box center [678, 380] width 126 height 9
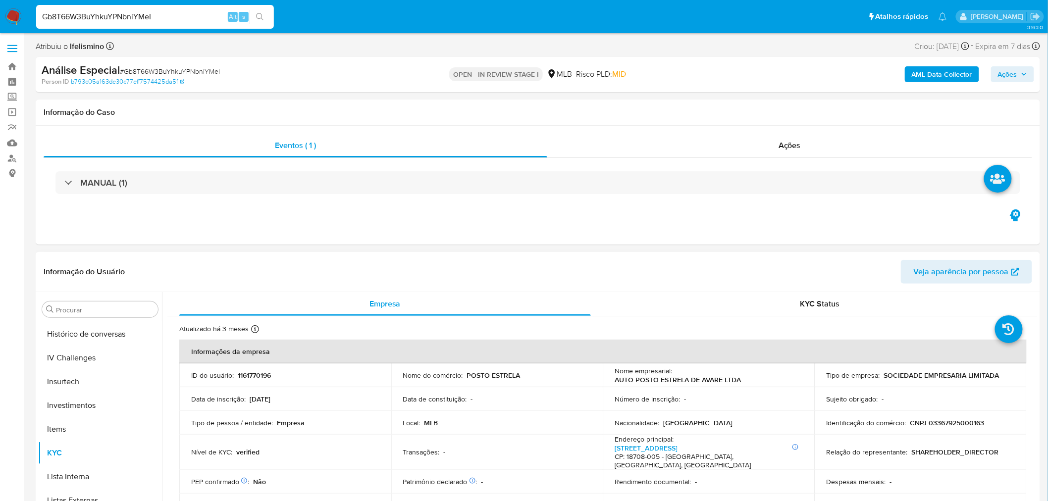
click at [950, 419] on p "CNPJ 03367925000163" at bounding box center [948, 423] width 74 height 9
copy p "03367925000163"
drag, startPoint x: 907, startPoint y: 422, endPoint x: 1004, endPoint y: 423, distance: 97.1
click at [1004, 423] on div "Identificação do comércio : CNPJ 03367925000163" at bounding box center [921, 423] width 188 height 9
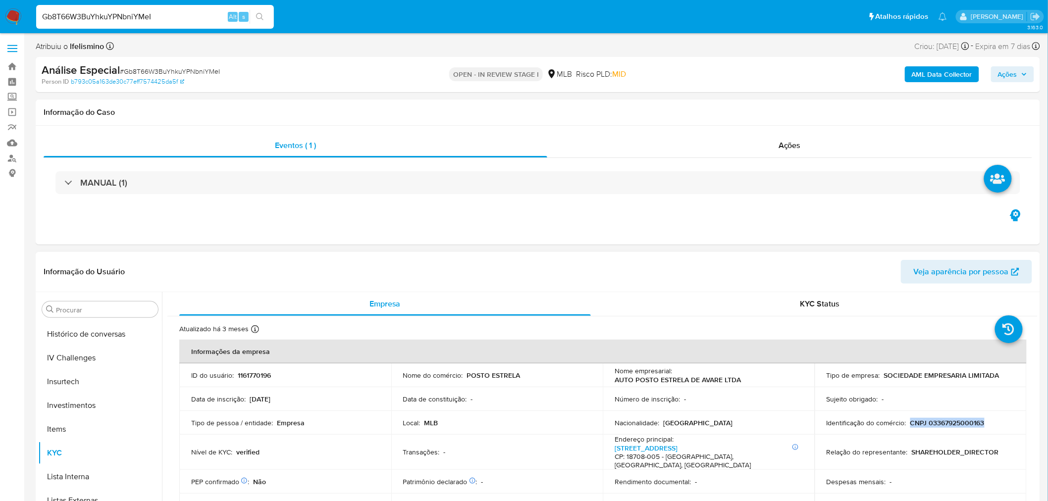
copy p "CNPJ 03367925000163"
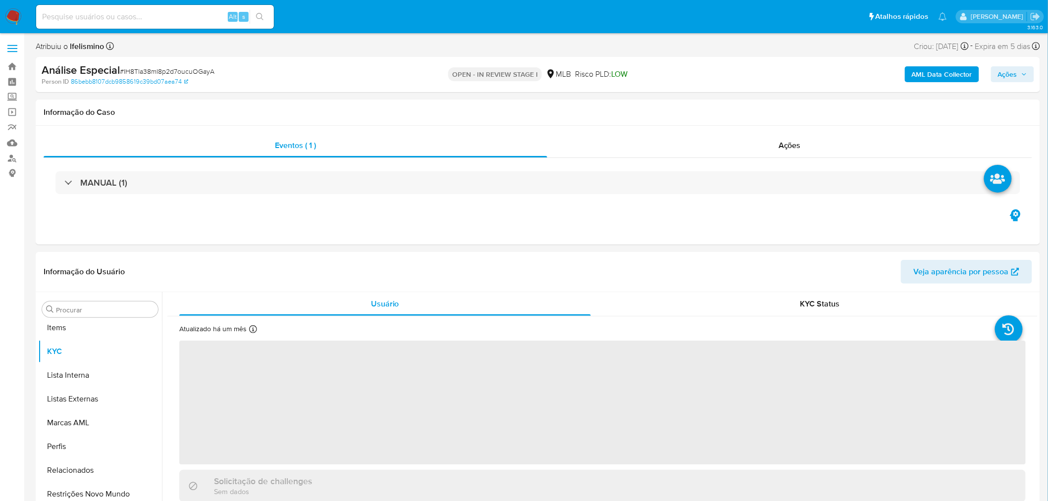
scroll to position [537, 0]
select select "10"
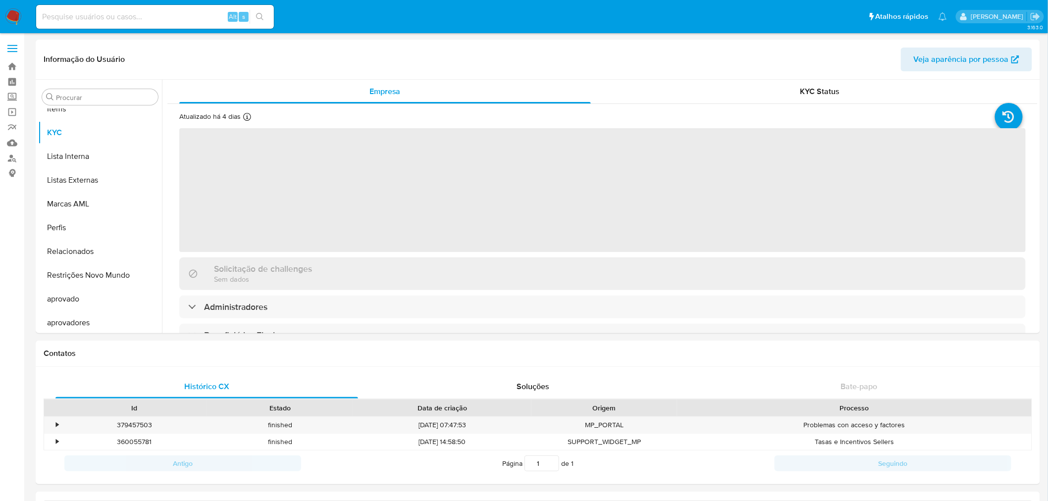
scroll to position [537, 0]
select select "10"
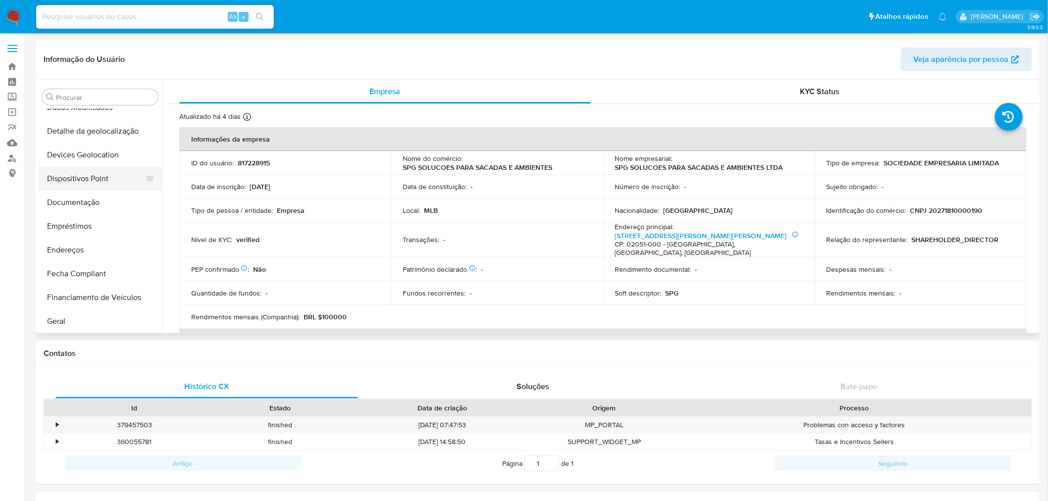
scroll to position [152, 0]
click at [76, 202] on button "Documentação" at bounding box center [96, 207] width 116 height 24
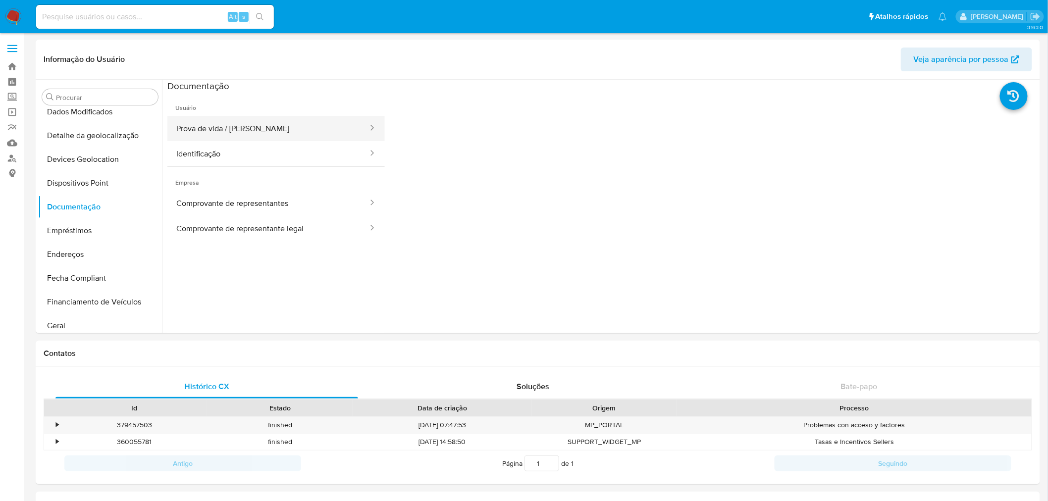
click at [238, 121] on button "Prova de vida / [PERSON_NAME]" at bounding box center [268, 128] width 202 height 25
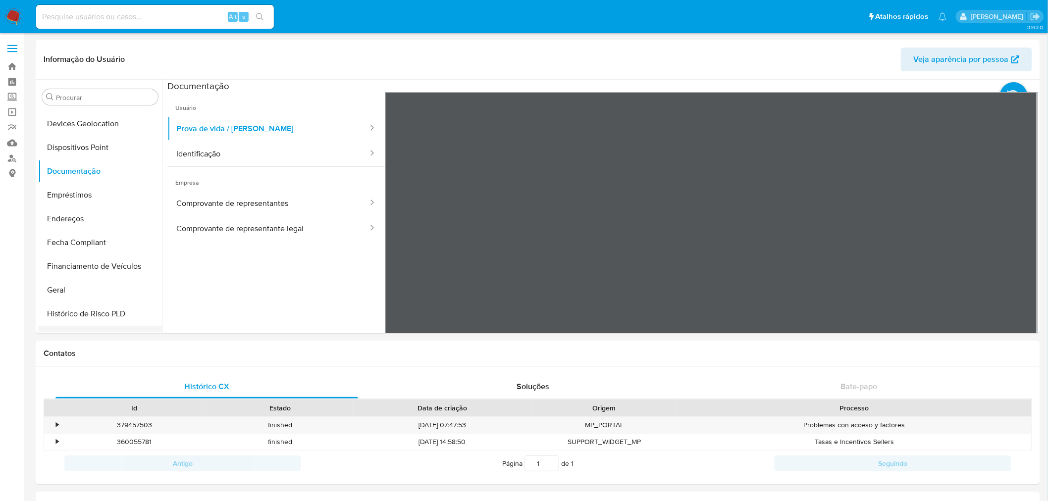
scroll to position [207, 0]
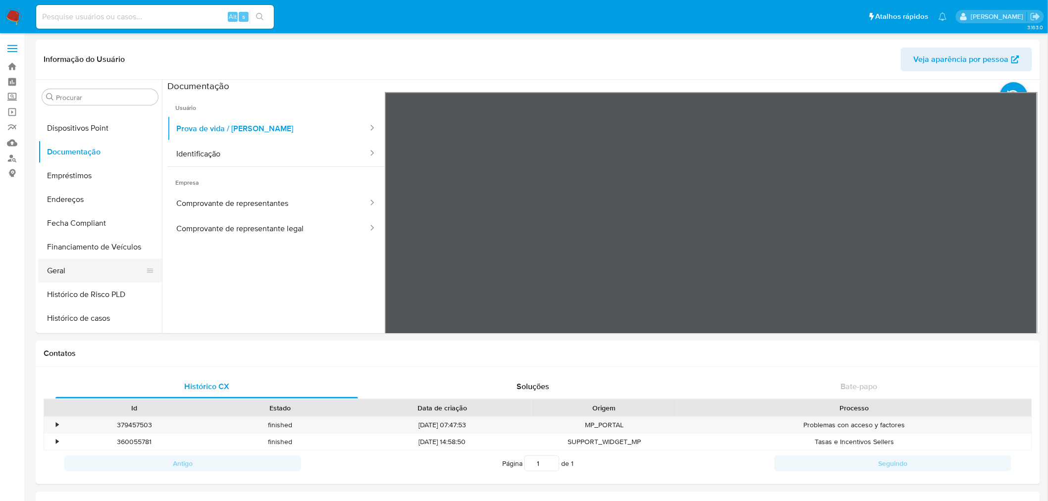
click at [82, 272] on button "Geral" at bounding box center [96, 271] width 116 height 24
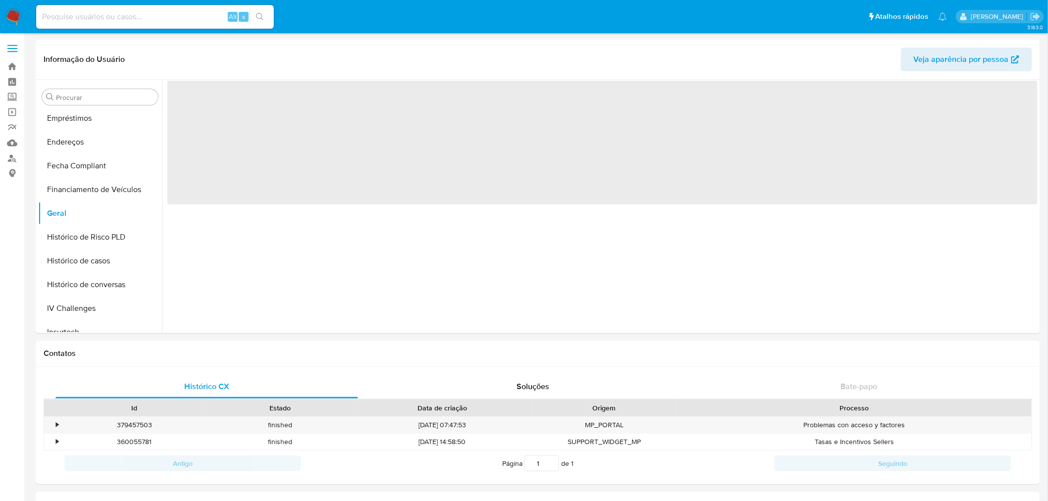
scroll to position [262, 0]
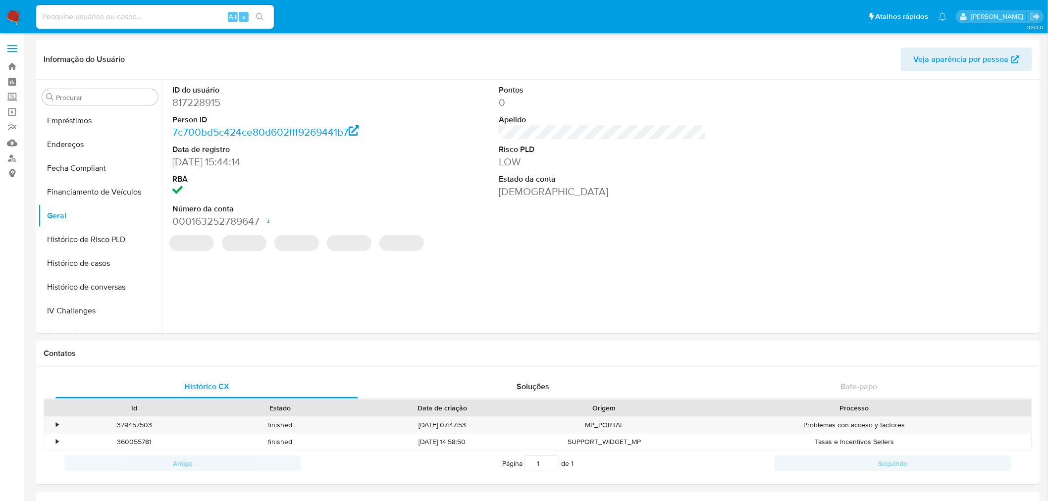
click at [208, 101] on dd "817228915" at bounding box center [276, 103] width 208 height 14
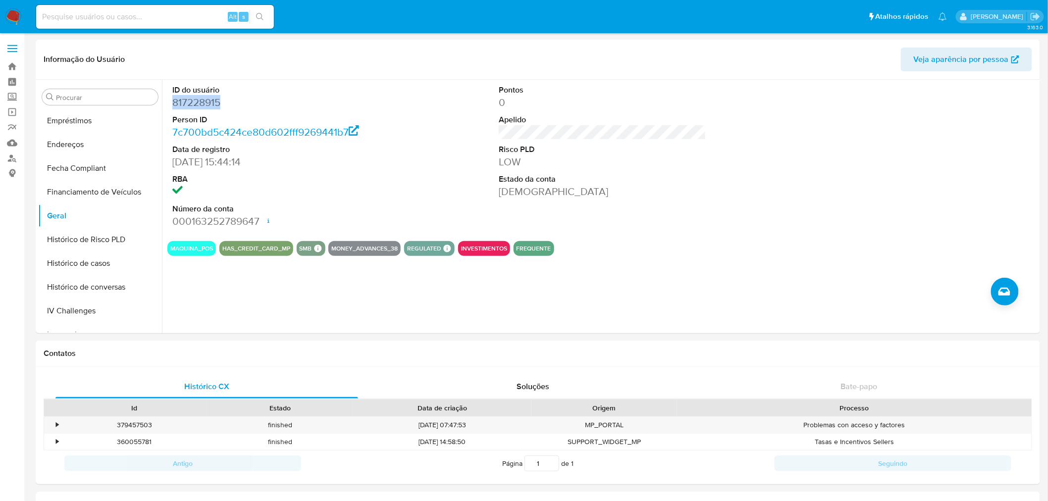
copy dd "817228915"
click at [130, 99] on input "Procurar" at bounding box center [105, 97] width 98 height 9
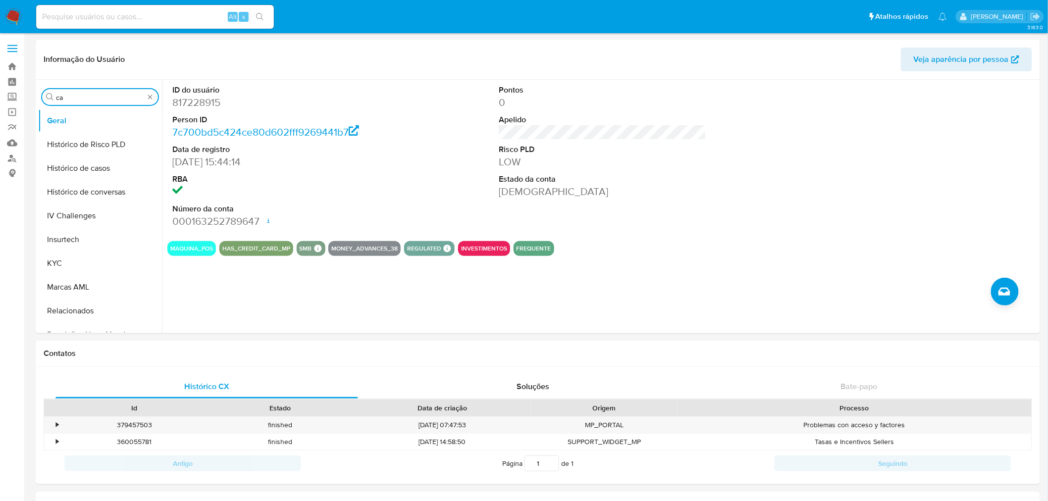
scroll to position [0, 0]
type input "cas"
drag, startPoint x: 110, startPoint y: 122, endPoint x: 102, endPoint y: 140, distance: 19.3
click at [109, 126] on button "Geral" at bounding box center [100, 121] width 124 height 24
click at [102, 140] on button "Histórico de casos" at bounding box center [96, 145] width 116 height 24
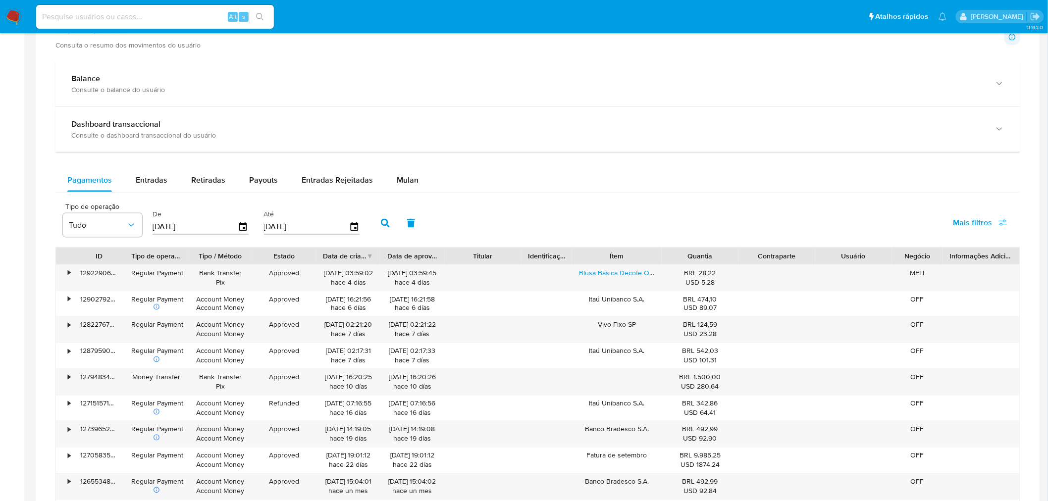
scroll to position [495, 0]
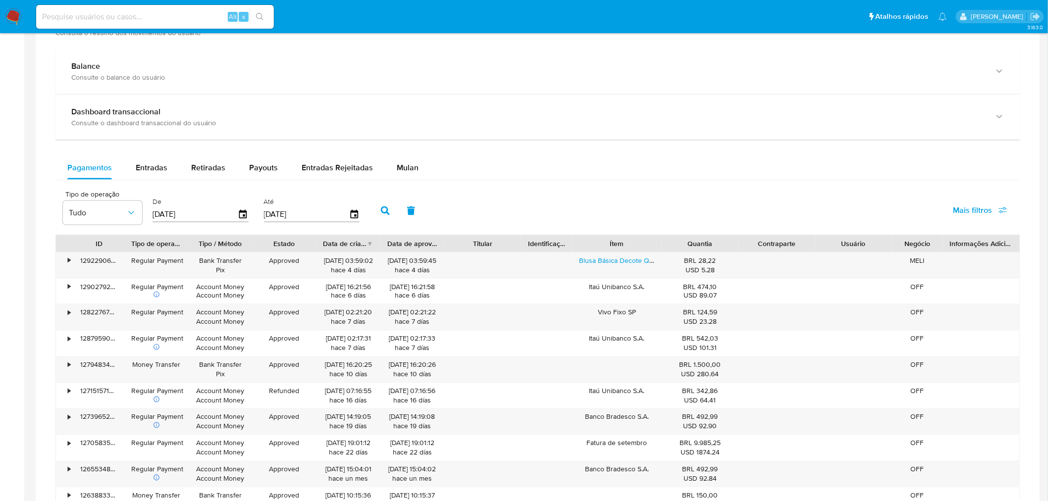
click at [136, 144] on div "Balance Consulte o balance do usuário Dashboard transaccional Consulte o dashbo…" at bounding box center [537, 295] width 965 height 492
click at [136, 165] on span "Entradas" at bounding box center [152, 167] width 32 height 11
select select "10"
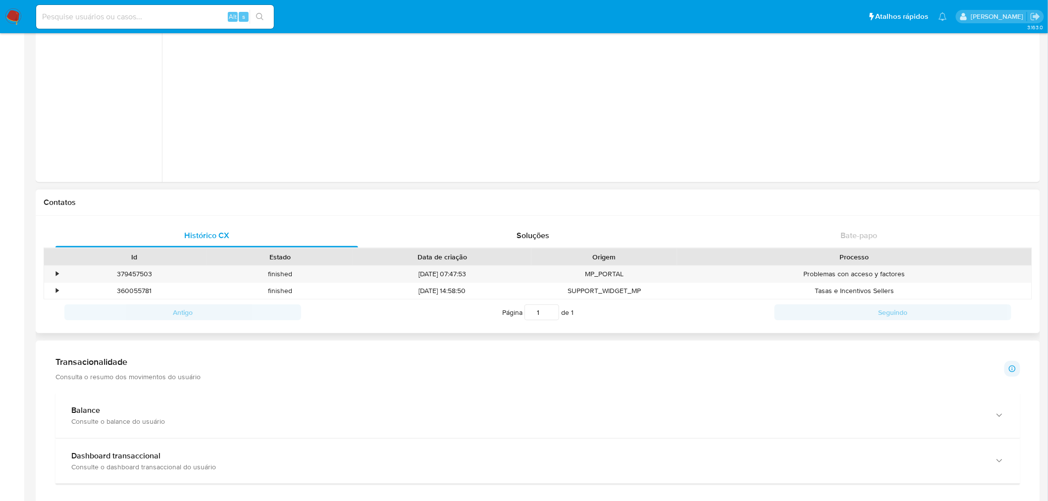
scroll to position [0, 0]
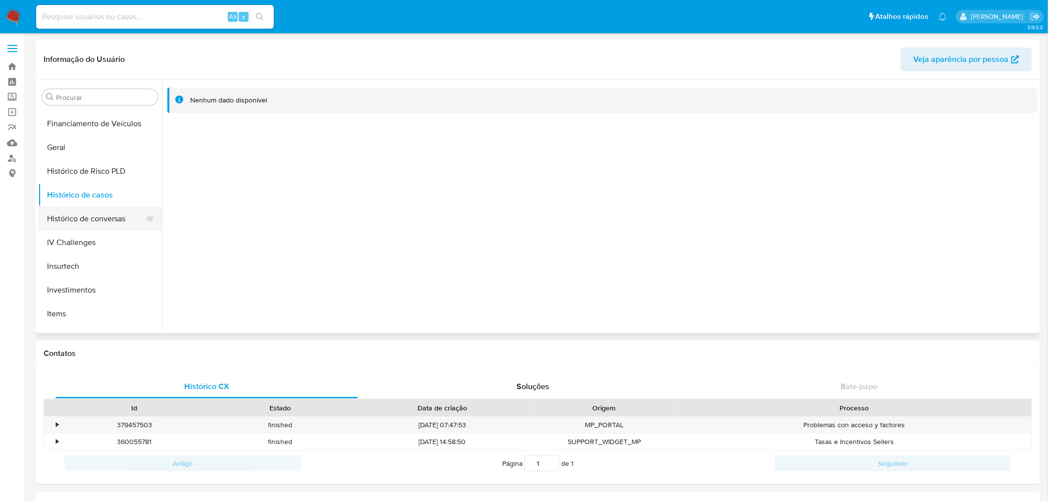
drag, startPoint x: 119, startPoint y: 214, endPoint x: 112, endPoint y: 222, distance: 10.9
click at [119, 214] on button "Histórico de conversas" at bounding box center [96, 219] width 116 height 24
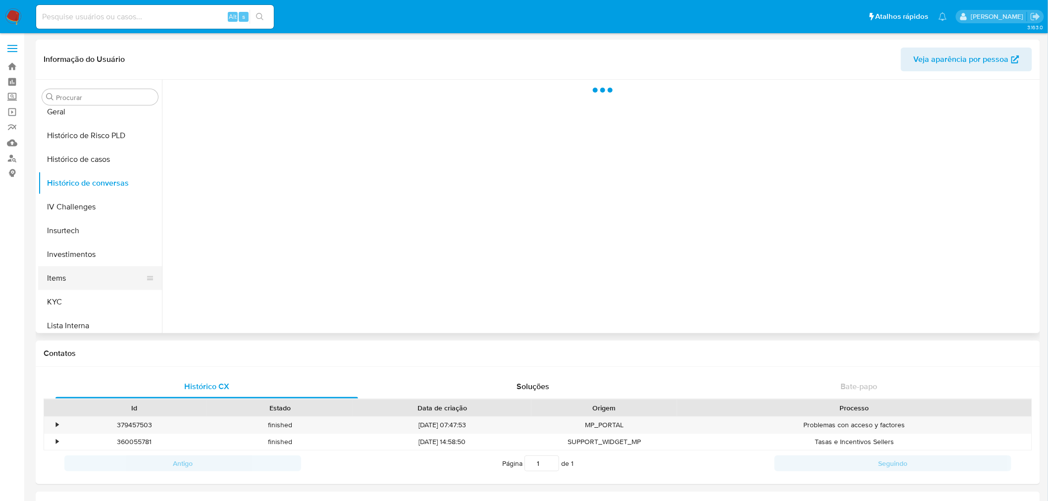
scroll to position [385, 0]
drag, startPoint x: 114, startPoint y: 265, endPoint x: 113, endPoint y: 275, distance: 10.0
click at [115, 272] on ul "Adiantamentos de Dinheiro Anexos CBP CBT Cartões Contas Bancárias Dados Modific…" at bounding box center [100, 220] width 124 height 223
click at [106, 284] on button "KYC" at bounding box center [96, 283] width 116 height 24
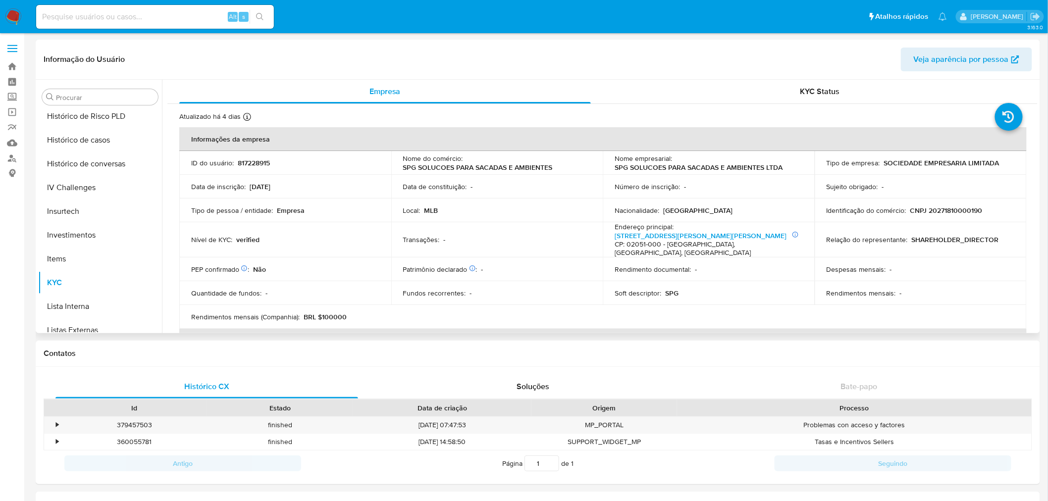
click at [934, 204] on td "Identificação do comércio : CNPJ 20271810000190" at bounding box center [921, 211] width 212 height 24
drag, startPoint x: 934, startPoint y: 204, endPoint x: 944, endPoint y: 212, distance: 12.7
click at [944, 212] on p "CNPJ 20271810000190" at bounding box center [947, 210] width 72 height 9
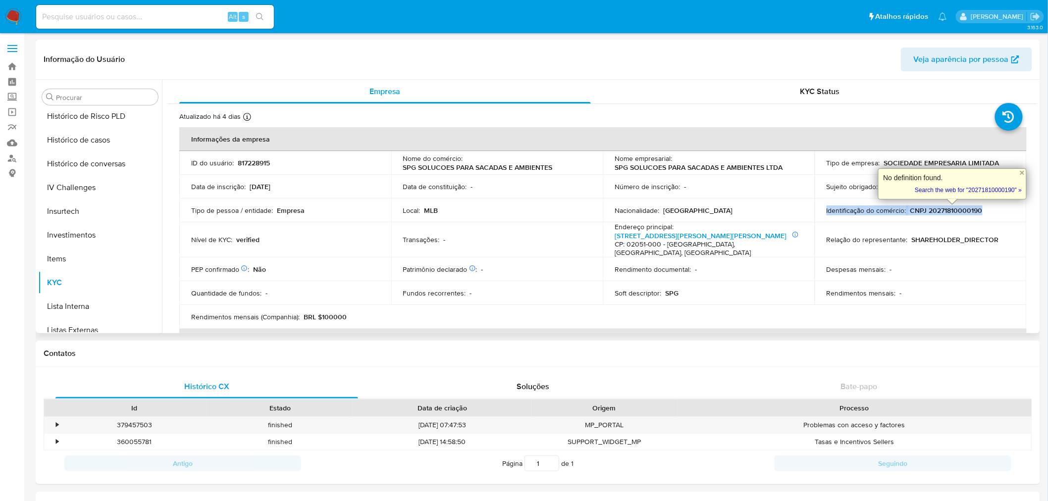
click at [944, 212] on p "CNPJ 20271810000190" at bounding box center [947, 210] width 72 height 9
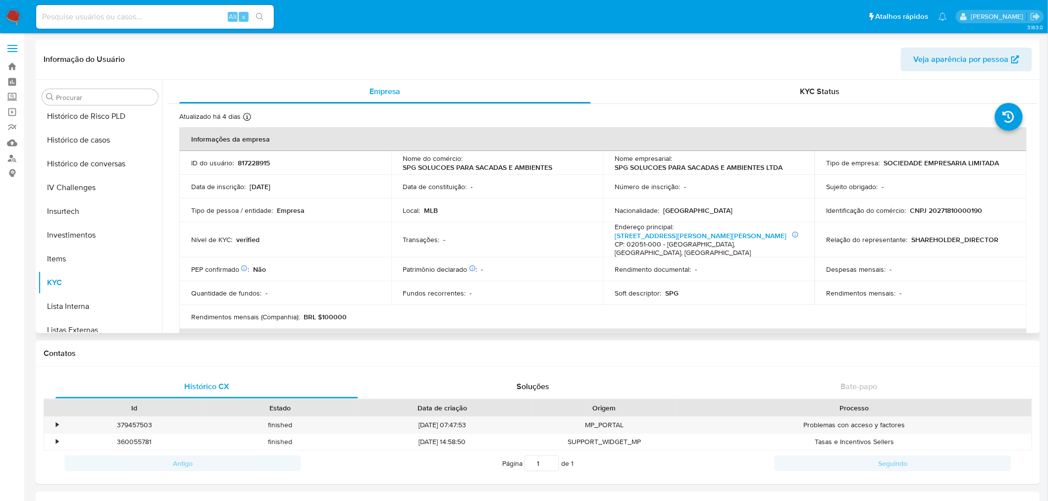
click at [934, 228] on td "Relação do representante : SHAREHOLDER_DIRECTOR" at bounding box center [921, 239] width 212 height 35
click at [940, 215] on p "CNPJ 20271810000190" at bounding box center [947, 210] width 72 height 9
copy p "20271810000190"
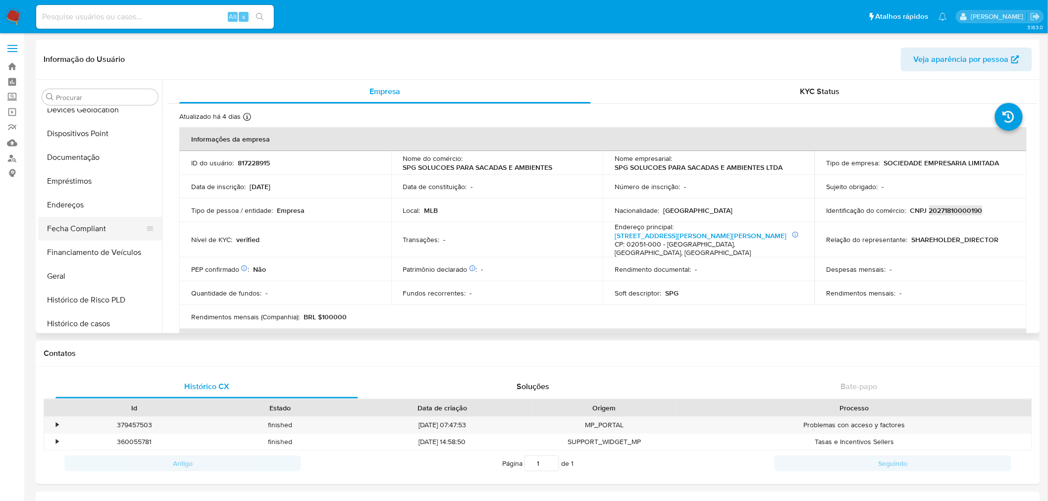
scroll to position [165, 0]
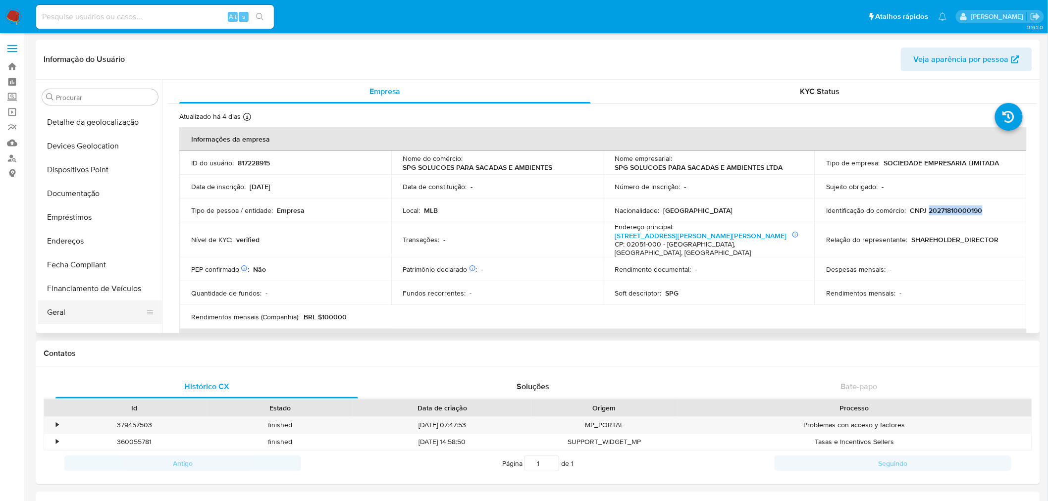
drag, startPoint x: 76, startPoint y: 313, endPoint x: 69, endPoint y: 314, distance: 7.1
click at [76, 313] on button "Geral" at bounding box center [96, 313] width 116 height 24
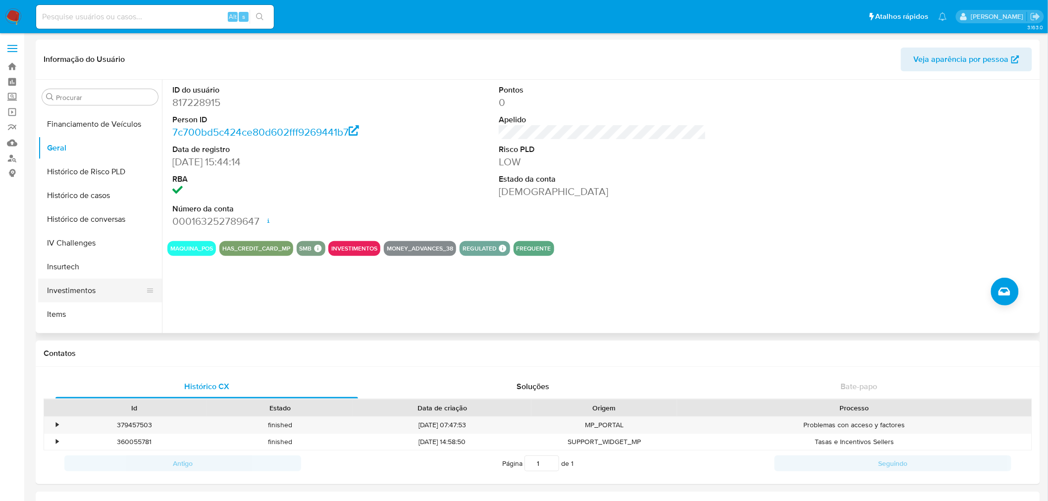
scroll to position [439, 0]
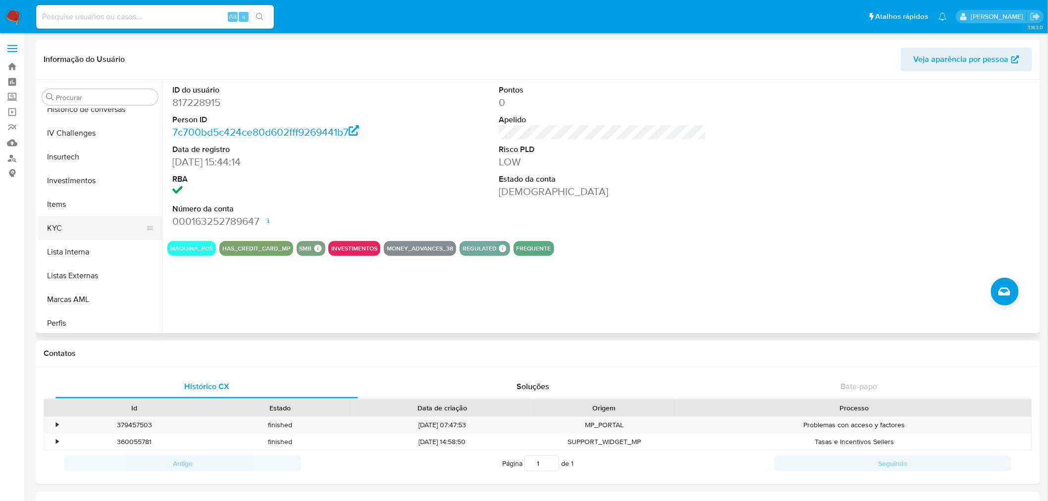
click at [83, 229] on button "KYC" at bounding box center [96, 229] width 116 height 24
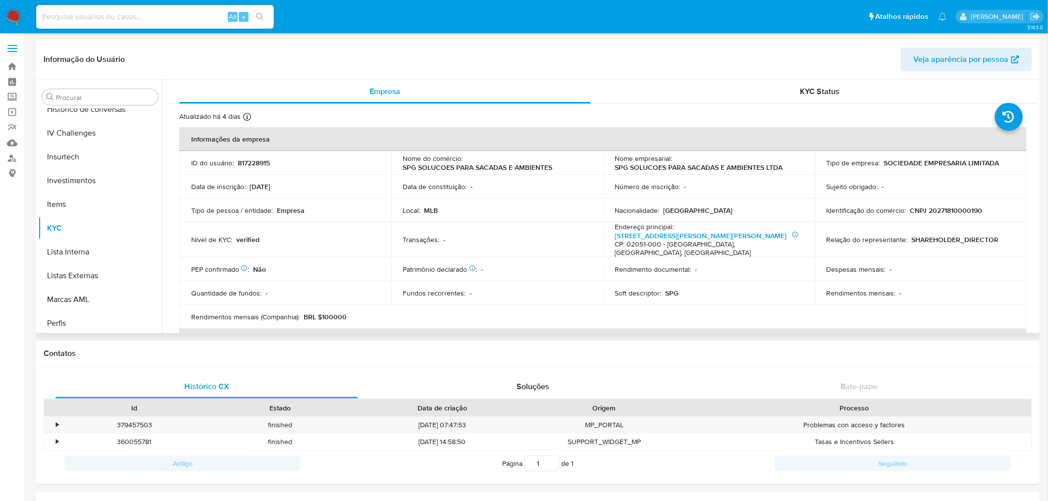
click at [408, 170] on p "SPG SOLUCOES PARA SACADAS E AMBIENTES" at bounding box center [478, 167] width 150 height 9
click at [403, 168] on p "SPG SOLUCOES PARA SACADAS E AMBIENTES" at bounding box center [478, 167] width 150 height 9
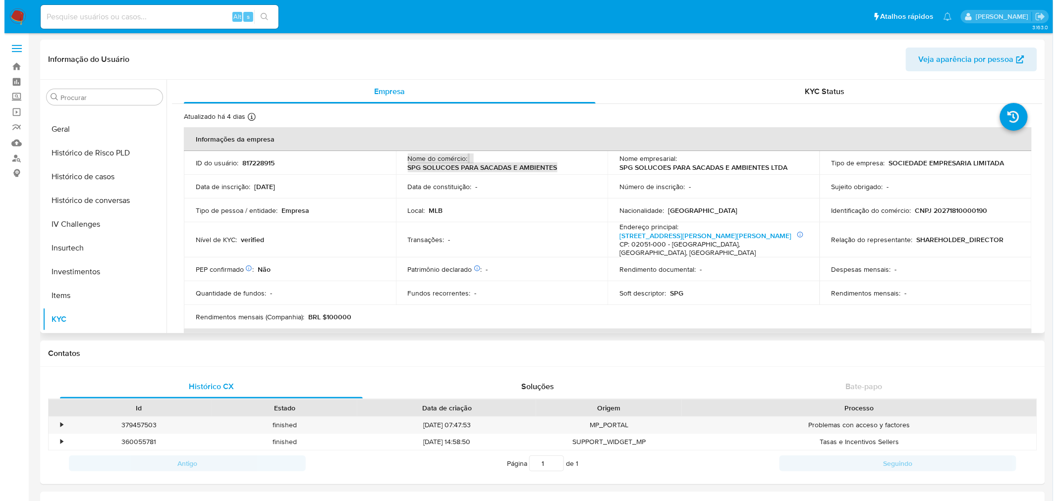
scroll to position [219, 0]
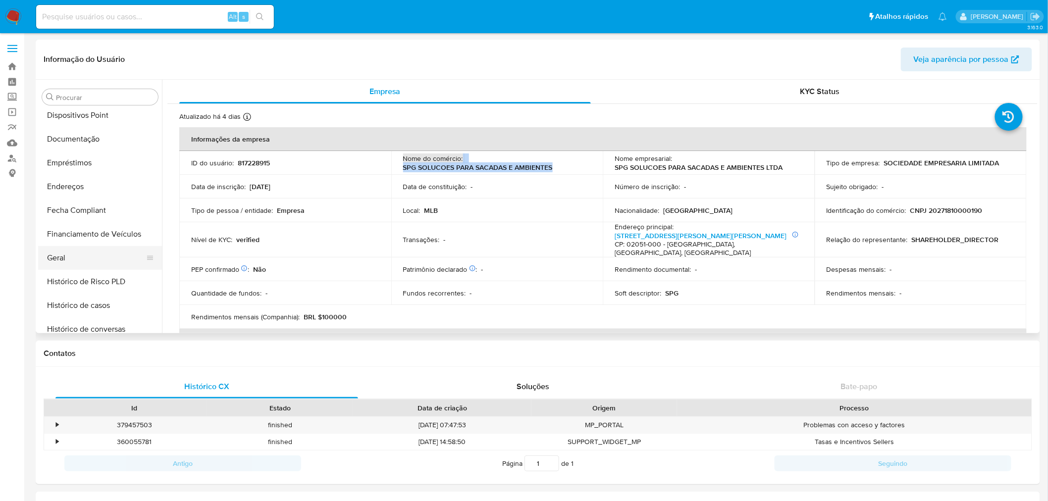
click at [88, 271] on button "Histórico de Risco PLD" at bounding box center [100, 282] width 124 height 24
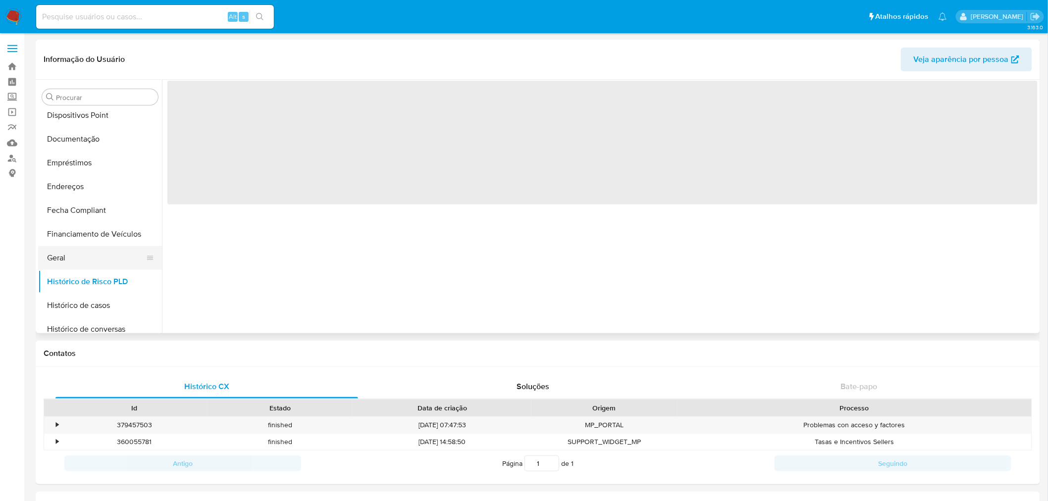
click at [92, 251] on button "Geral" at bounding box center [96, 258] width 116 height 24
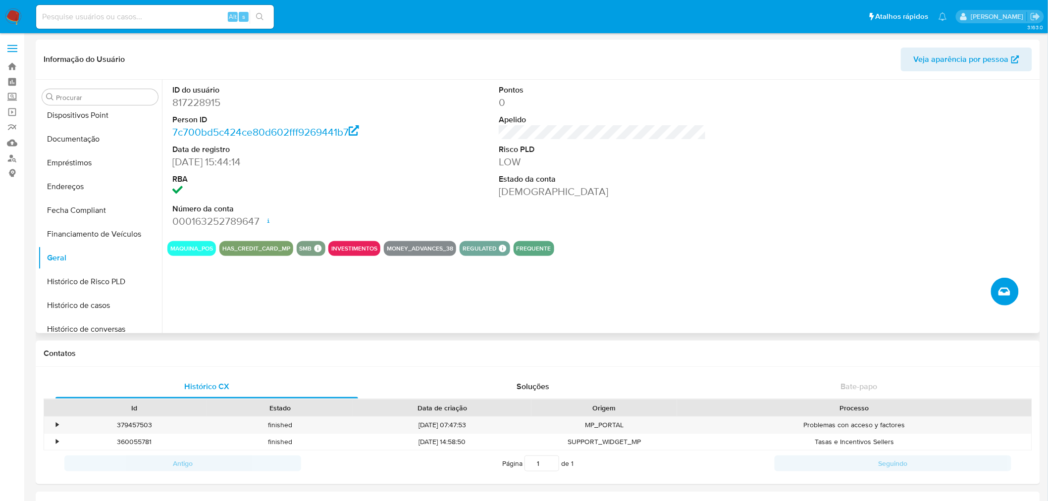
click at [1013, 292] on button "Criar caso manual" at bounding box center [1005, 292] width 28 height 28
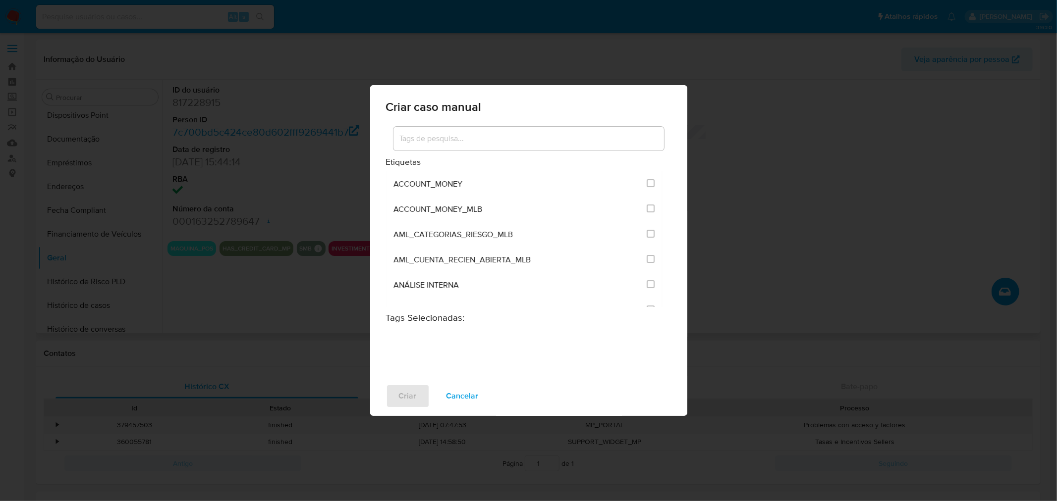
click at [456, 151] on div at bounding box center [528, 141] width 285 height 32
click at [461, 135] on input at bounding box center [528, 138] width 271 height 13
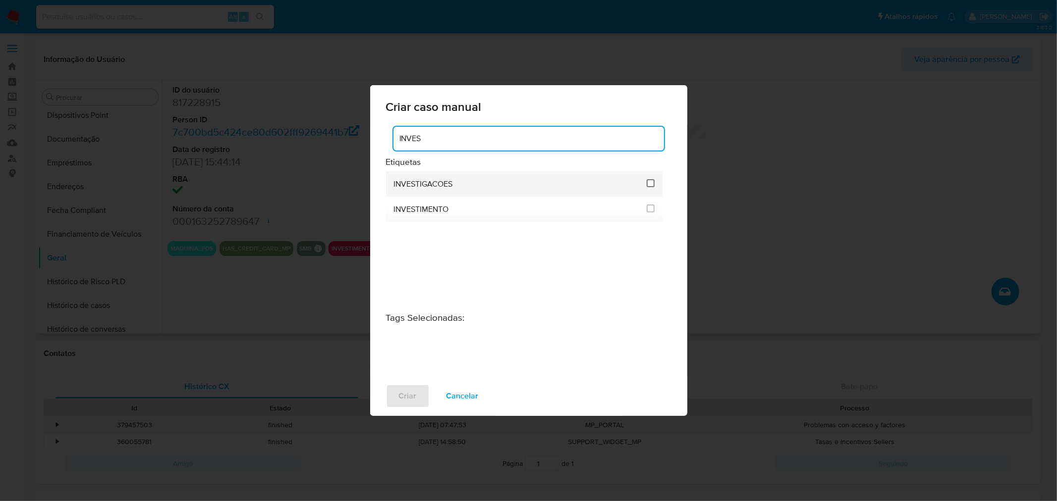
type input "INVES"
click at [649, 181] on input "2067" at bounding box center [651, 183] width 8 height 8
checkbox input "true"
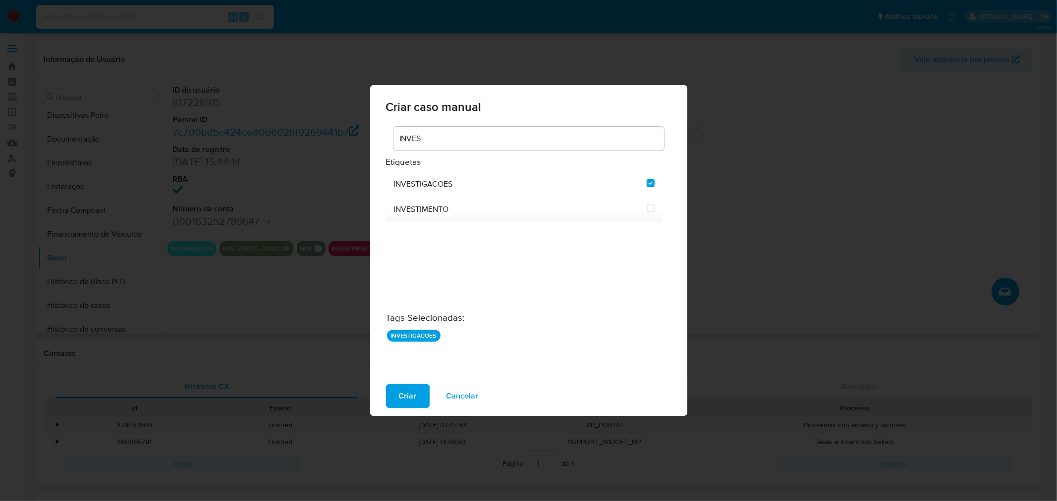
click at [411, 409] on div "Criar Cancelar" at bounding box center [528, 397] width 317 height 40
click at [419, 398] on button "Criar" at bounding box center [408, 396] width 44 height 24
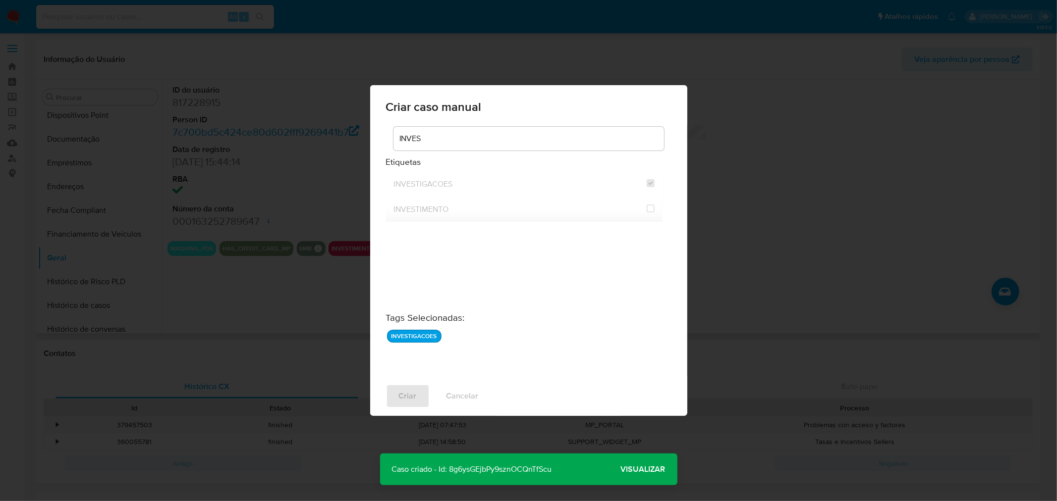
click at [665, 470] on span "Visualizar" at bounding box center [643, 470] width 45 height 0
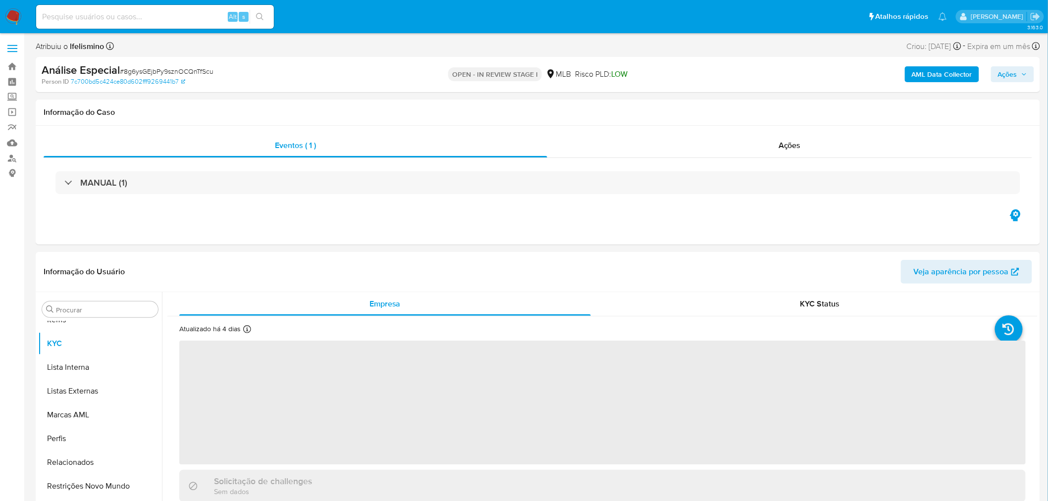
scroll to position [537, 0]
select select "10"
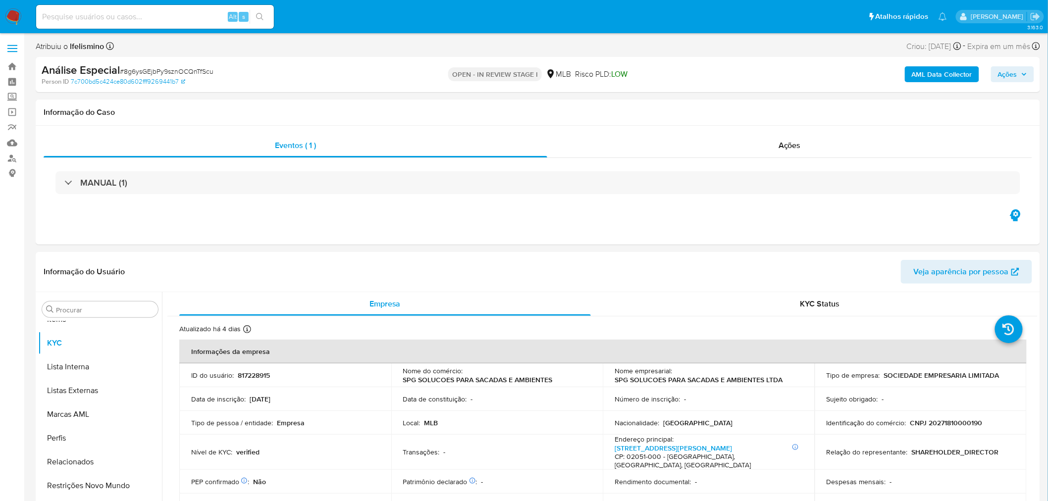
drag, startPoint x: 1018, startPoint y: 73, endPoint x: 960, endPoint y: 83, distance: 59.4
click at [1017, 73] on span "Ações" at bounding box center [1007, 74] width 19 height 16
drag, startPoint x: 724, startPoint y: 96, endPoint x: 724, endPoint y: 105, distance: 8.4
click at [725, 95] on div "Resolução do caso Alt r" at bounding box center [737, 106] width 91 height 26
click at [705, 177] on textarea at bounding box center [796, 181] width 433 height 79
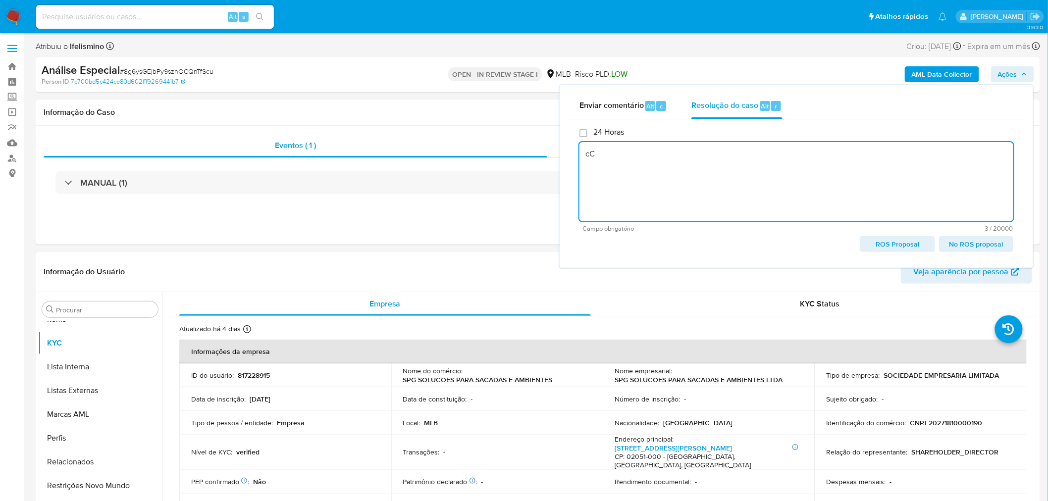
type textarea "c"
type textarea "C"
paste textarea "IH8Tla38mI8p2d7oucuOGayA"
drag, startPoint x: 841, startPoint y: 146, endPoint x: 843, endPoint y: 155, distance: 8.6
click at [843, 147] on textarea "Alerta atrelado ao case id IH8Tla38mI8p2d7oucuOGayA. Cliente é o principao bene…" at bounding box center [797, 181] width 434 height 79
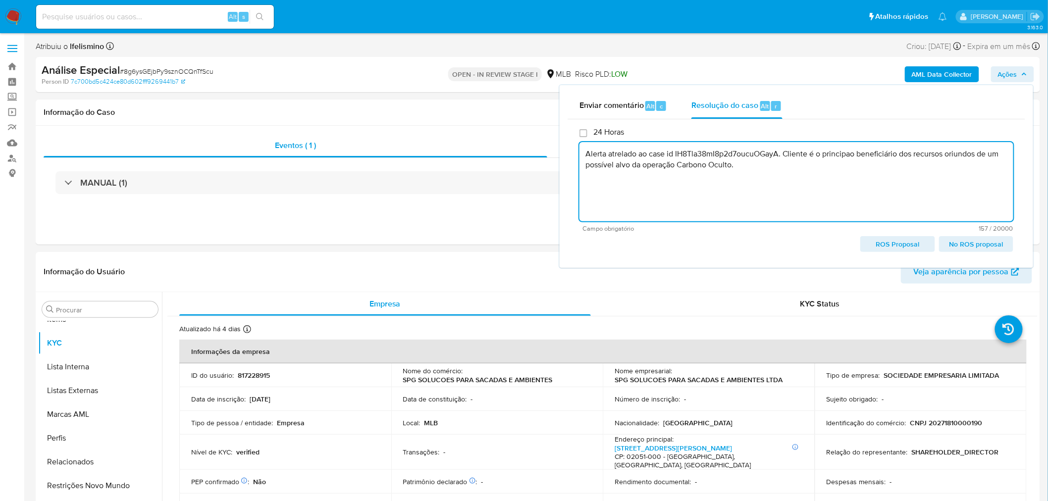
click at [853, 153] on textarea "Alerta atrelado ao case id IH8Tla38mI8p2d7oucuOGayA. Cliente é o principao bene…" at bounding box center [797, 181] width 434 height 79
click at [854, 153] on textarea "Alerta atrelado ao case id IH8Tla38mI8p2d7oucuOGayA. Cliente é o principao bene…" at bounding box center [797, 181] width 434 height 79
type textarea "Alerta atrelado ao case id IH8Tla38mI8p2d7oucuOGayA. Cliente é o principal bene…"
drag, startPoint x: 684, startPoint y: 150, endPoint x: 534, endPoint y: 133, distance: 151.6
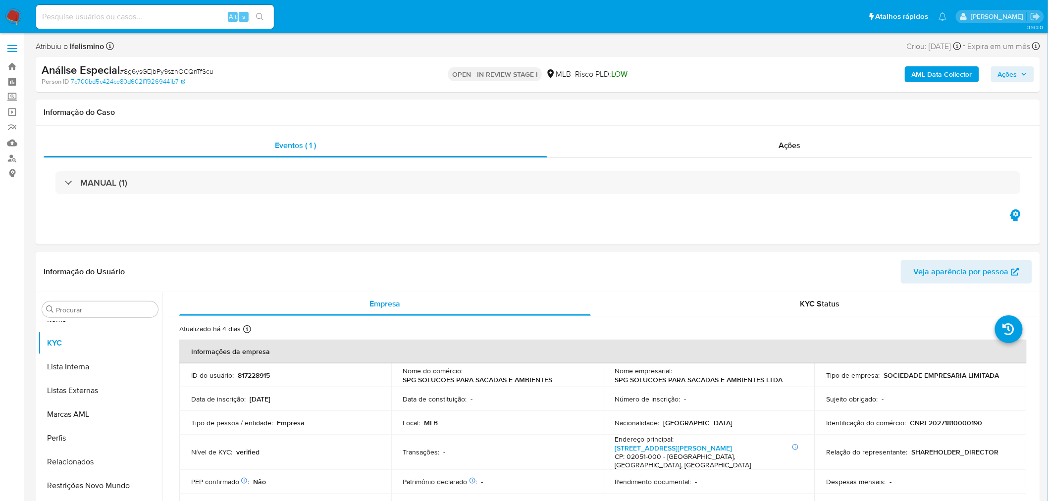
drag, startPoint x: 608, startPoint y: 151, endPoint x: 1007, endPoint y: 76, distance: 405.4
click at [1007, 76] on span "Ações" at bounding box center [1007, 74] width 19 height 16
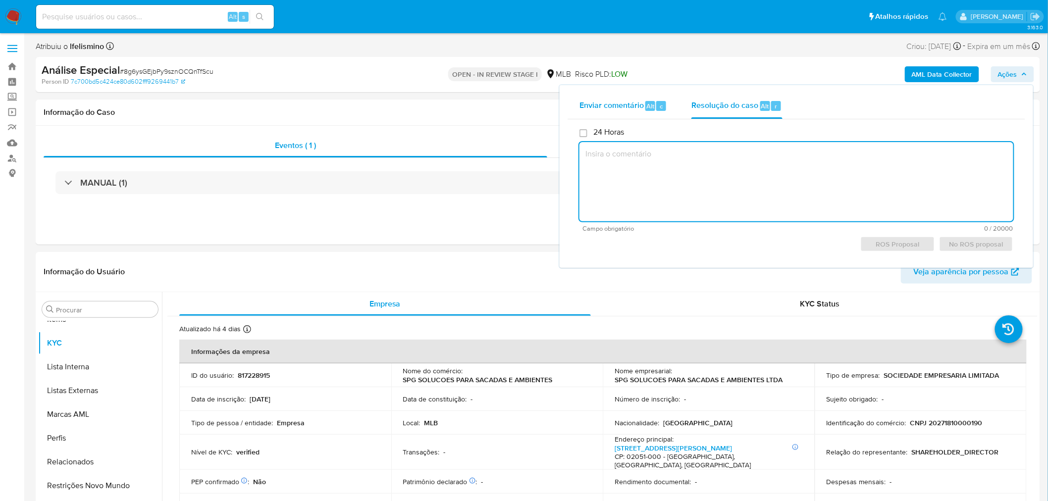
click at [638, 110] on span "Enviar comentário" at bounding box center [612, 105] width 64 height 11
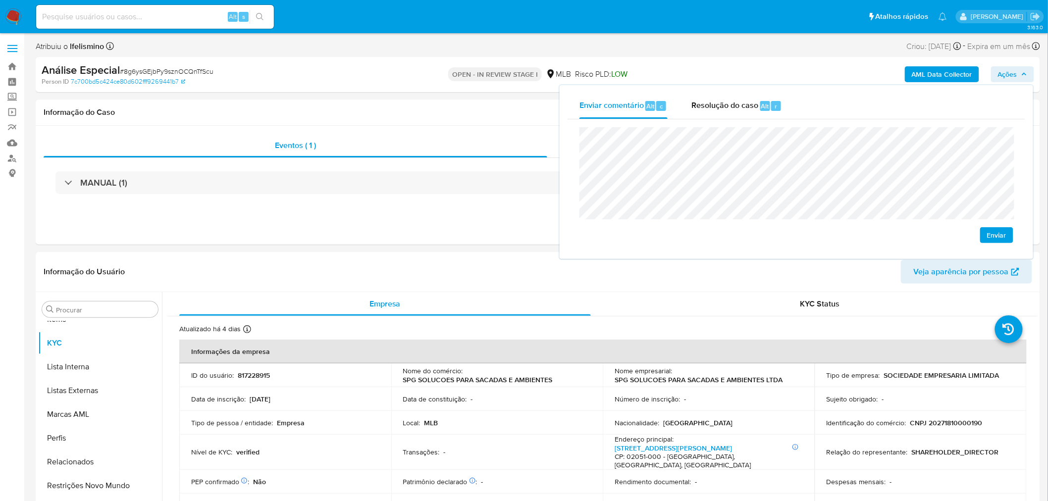
click at [995, 234] on span "Enviar" at bounding box center [996, 235] width 19 height 14
click at [159, 70] on span "# 8g6ysGEjbPy9sznOCQnTfScu" at bounding box center [167, 71] width 94 height 10
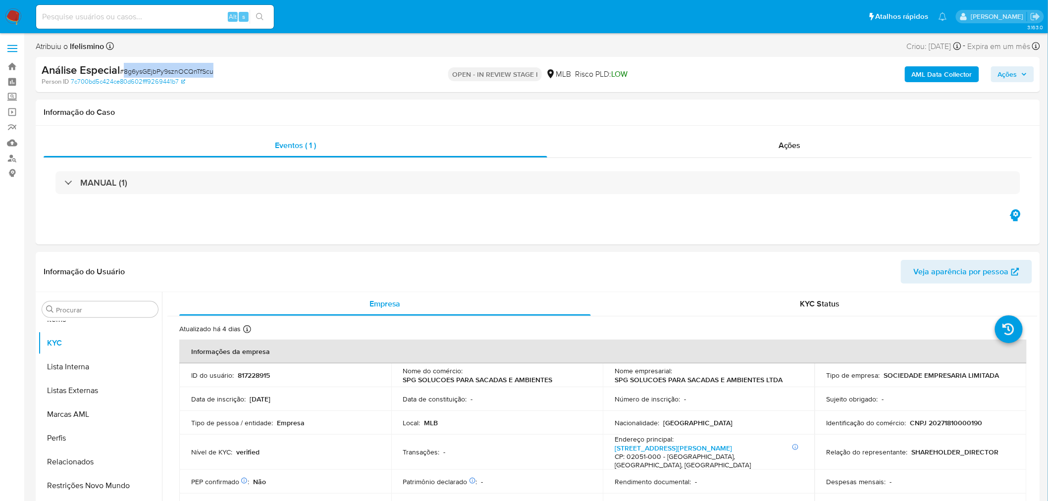
click at [159, 70] on span "# 8g6ysGEjbPy9sznOCQnTfScu" at bounding box center [167, 71] width 94 height 10
copy span "8g6ysGEjbPy9sznOCQnTfScu"
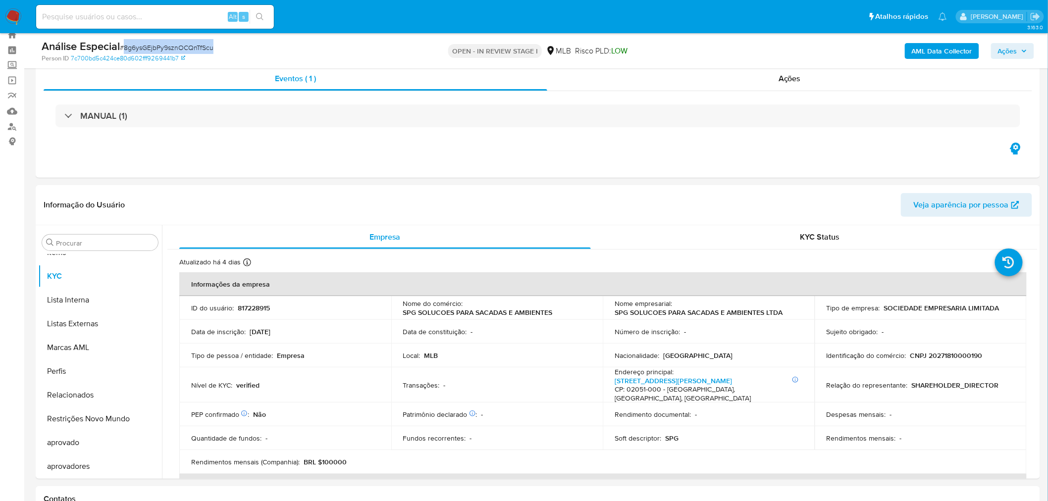
scroll to position [55, 0]
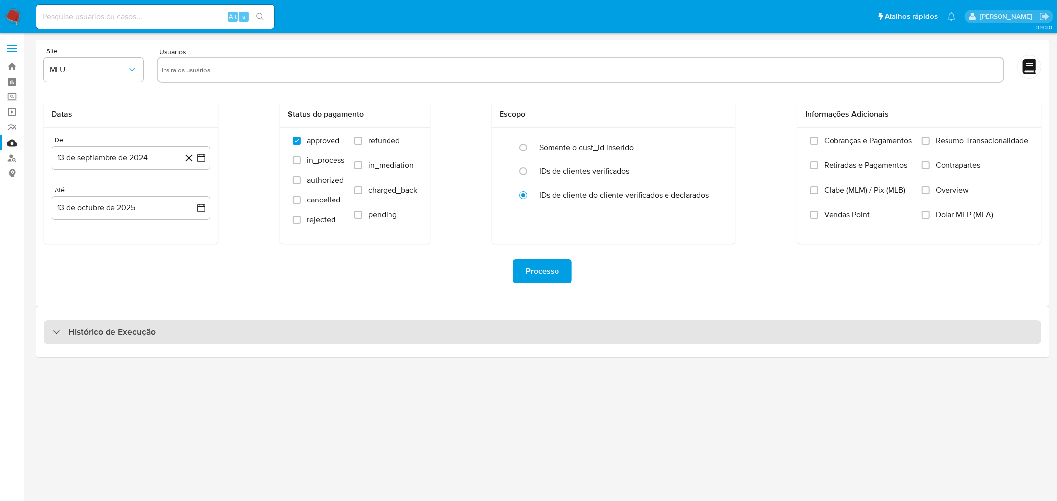
click at [389, 334] on div "Histórico de Execução" at bounding box center [542, 333] width 997 height 24
select select "10"
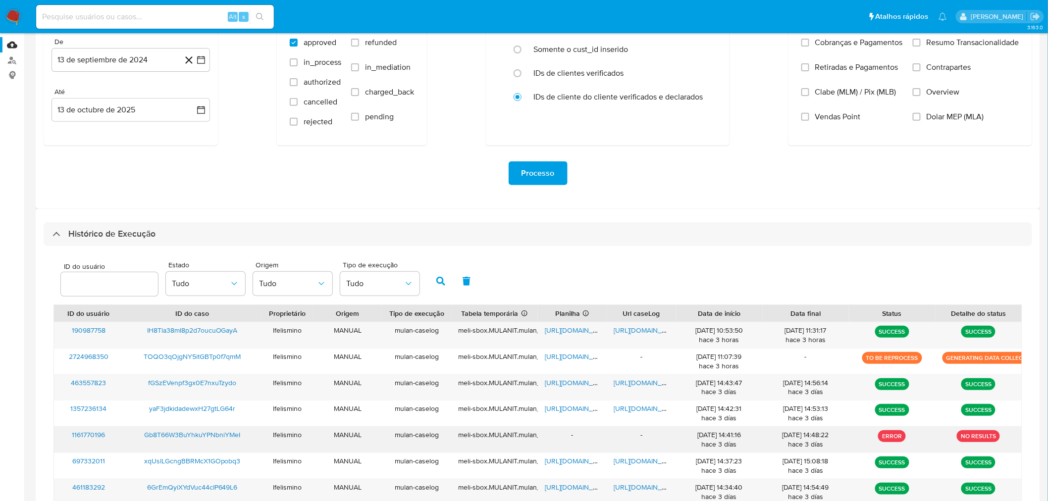
scroll to position [110, 0]
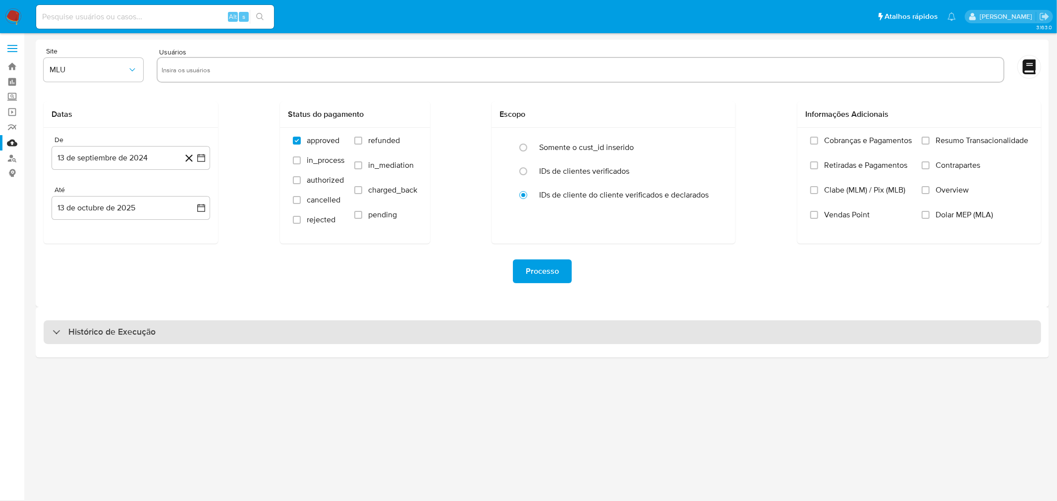
click at [279, 330] on div "Histórico de Execução" at bounding box center [542, 333] width 997 height 24
select select "10"
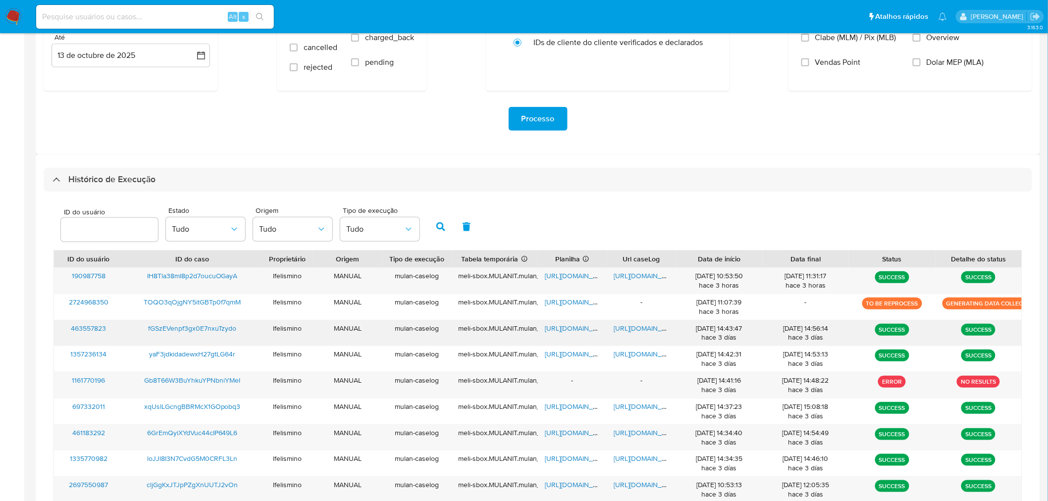
scroll to position [165, 0]
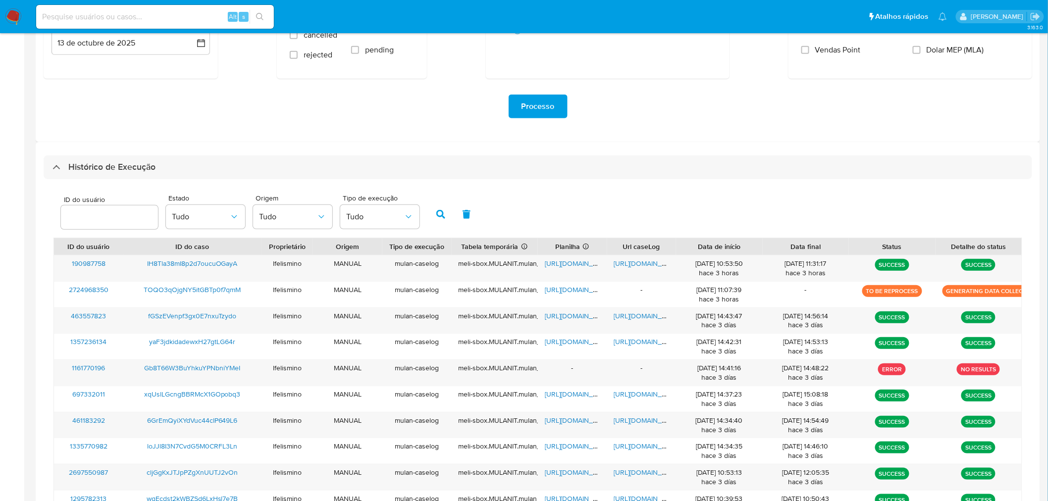
click at [122, 20] on input at bounding box center [155, 16] width 238 height 13
paste input "xqUslLGcngBBRMcX1GOpobq3"
type input "xqUslLGcngBBRMcX1GOpobq3"
click at [259, 13] on icon "search-icon" at bounding box center [260, 17] width 8 height 8
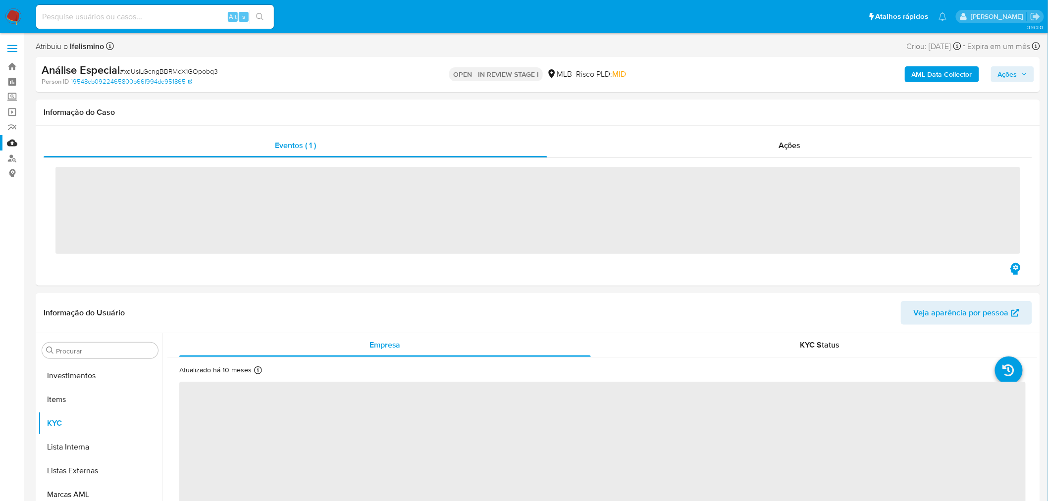
scroll to position [537, 0]
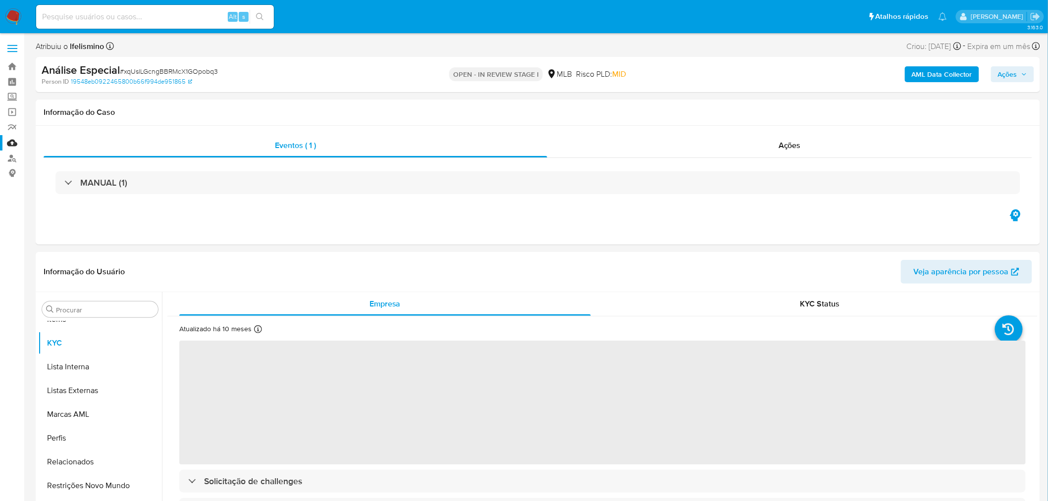
select select "10"
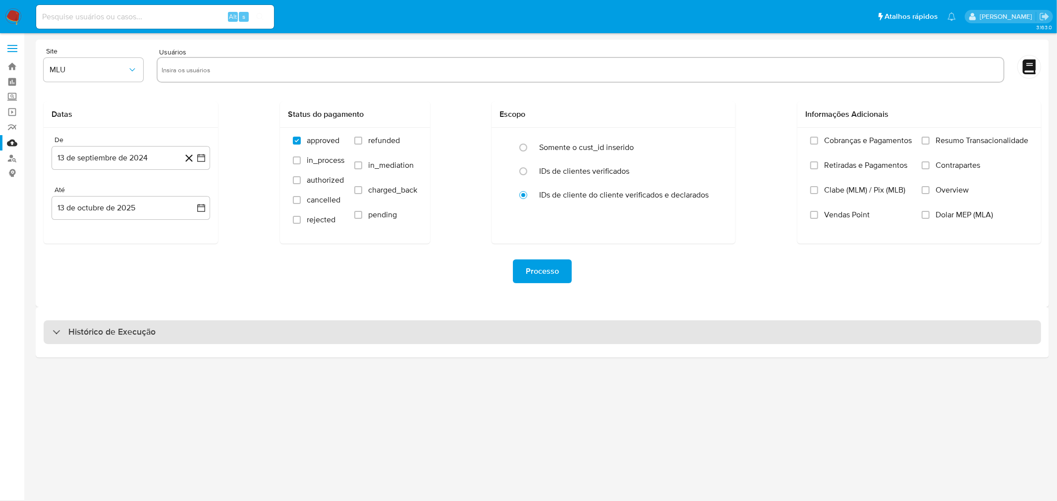
click at [339, 337] on div "Histórico de Execução" at bounding box center [542, 333] width 997 height 24
select select "10"
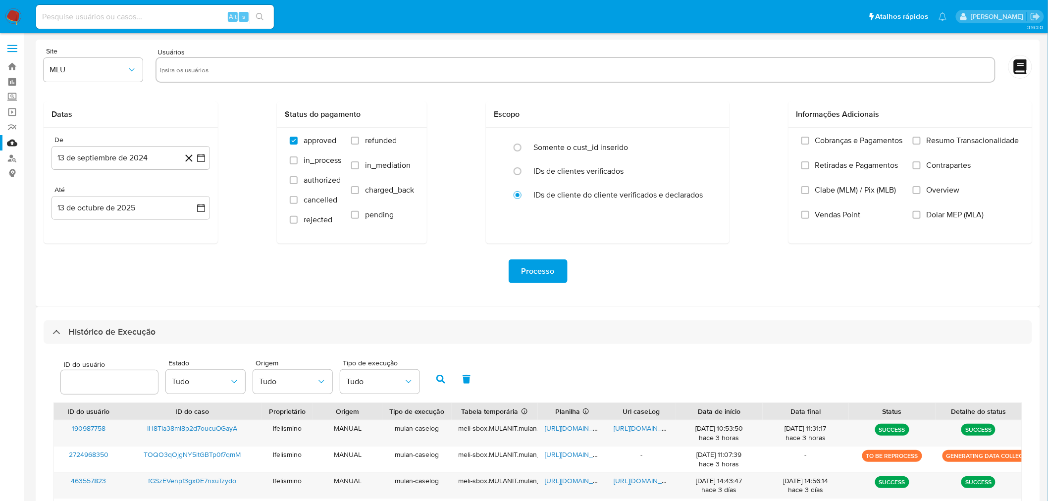
scroll to position [273, 0]
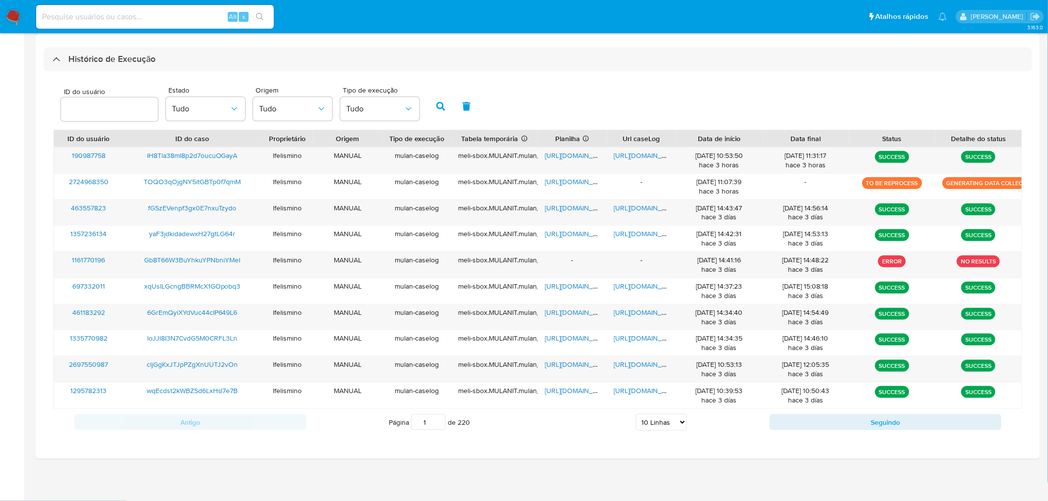
click at [158, 14] on input at bounding box center [155, 16] width 238 height 13
paste input "xqUslLGcngBBRMcX1GOpobq3"
type input "xqUslLGcngBBRMcX1GOpobq3"
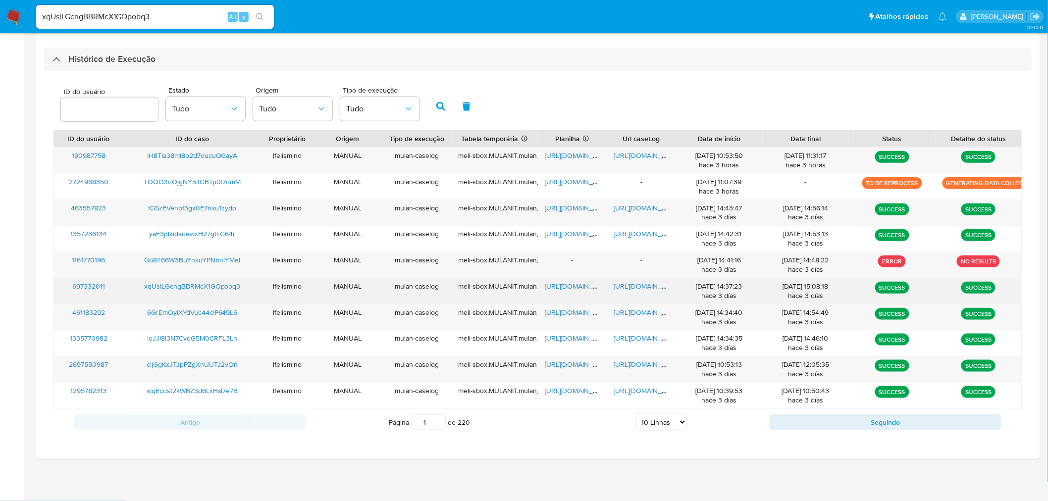
click at [647, 288] on span "https://docs.google.com/document/d/1N5O_m_jfowmFM4W9l5Ydgb8201BSEZvervXFkssZ-4E…" at bounding box center [648, 286] width 68 height 10
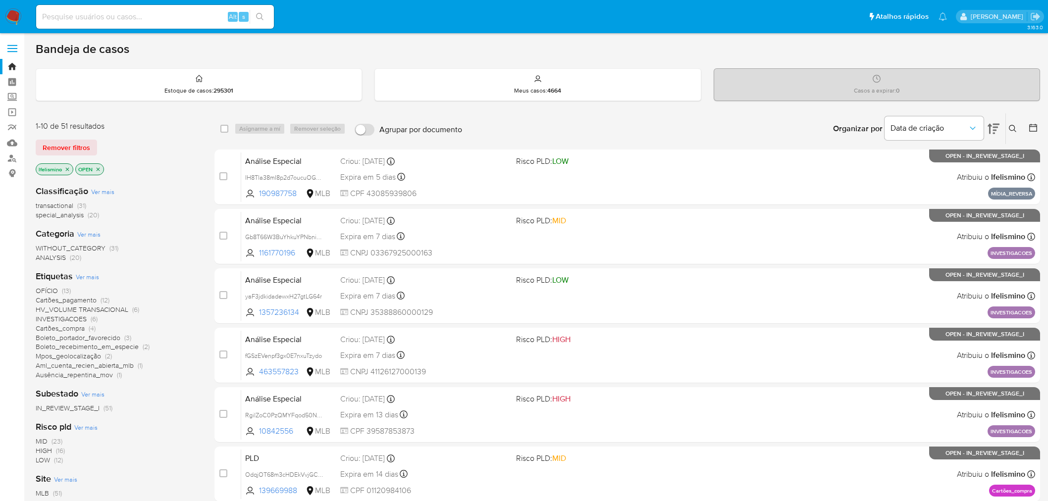
scroll to position [110, 0]
